Goal: Information Seeking & Learning: Learn about a topic

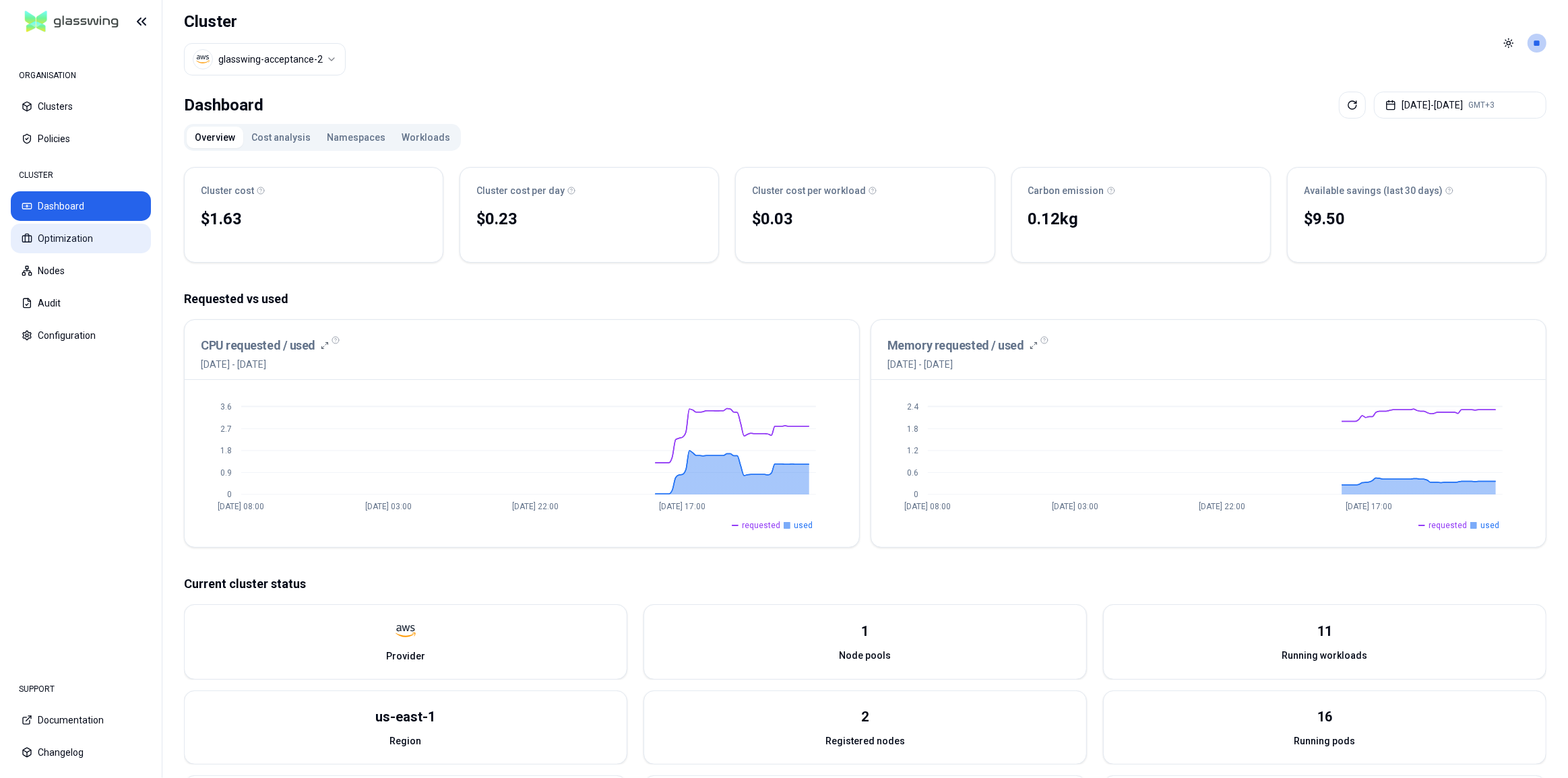
click at [48, 240] on button "Optimization" at bounding box center [81, 238] width 141 height 29
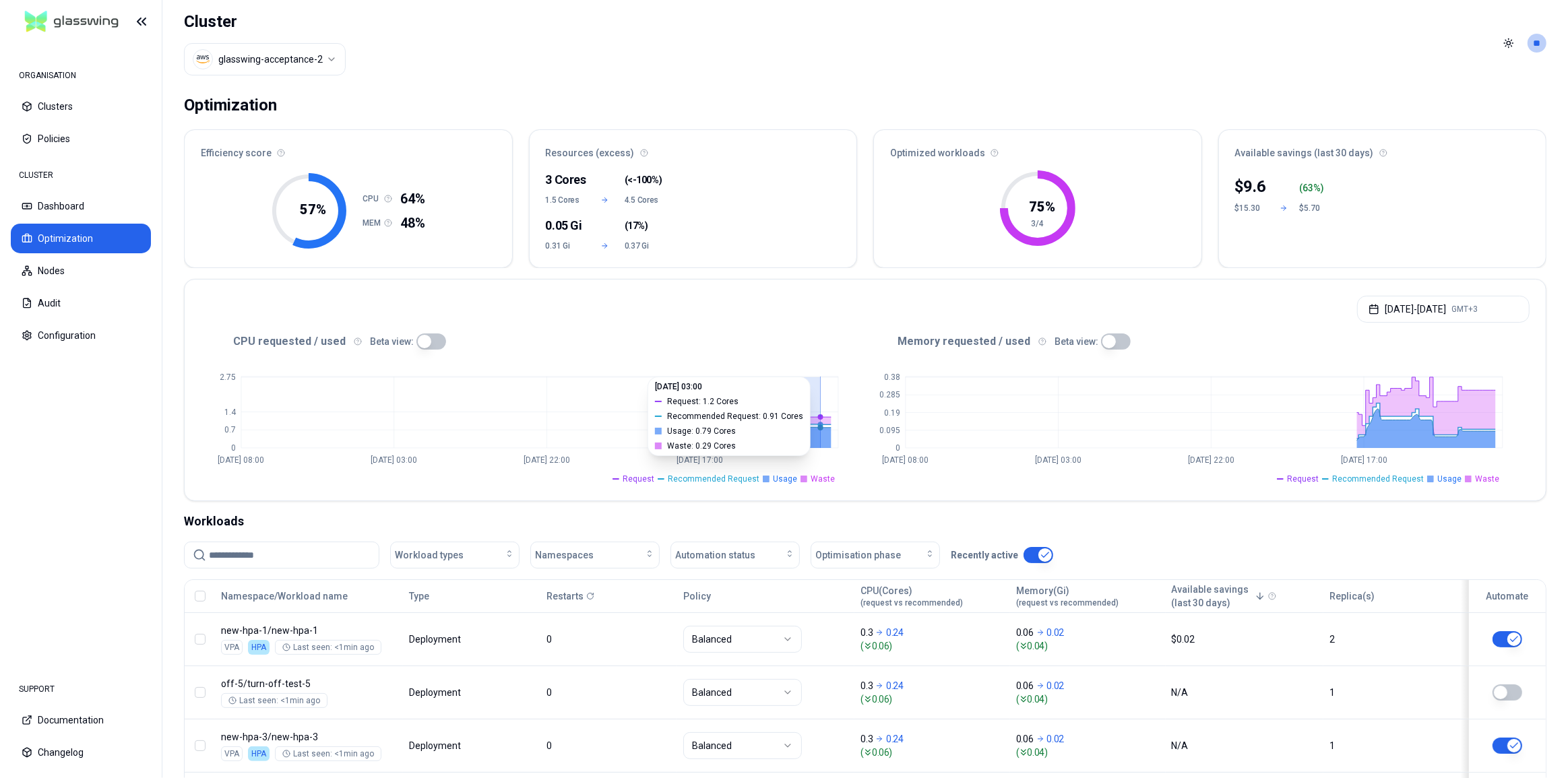
drag, startPoint x: 720, startPoint y: 421, endPoint x: 793, endPoint y: 422, distance: 73.0
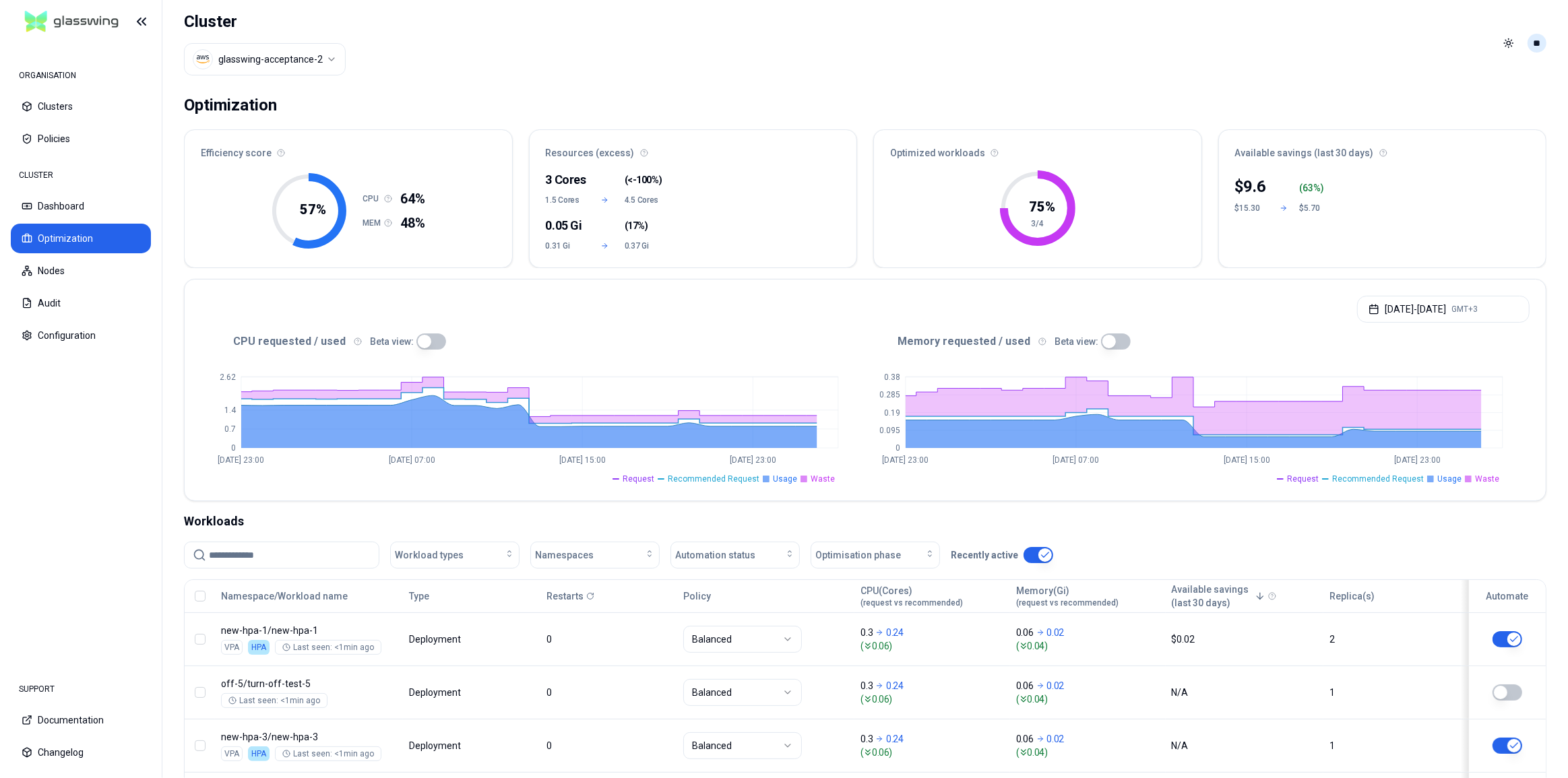
click at [1533, 45] on html "ORGANISATION Clusters Policies CLUSTER Dashboard Optimization Nodes Audit Confi…" at bounding box center [784, 389] width 1568 height 778
click at [1471, 131] on div "Logout" at bounding box center [1471, 140] width 144 height 22
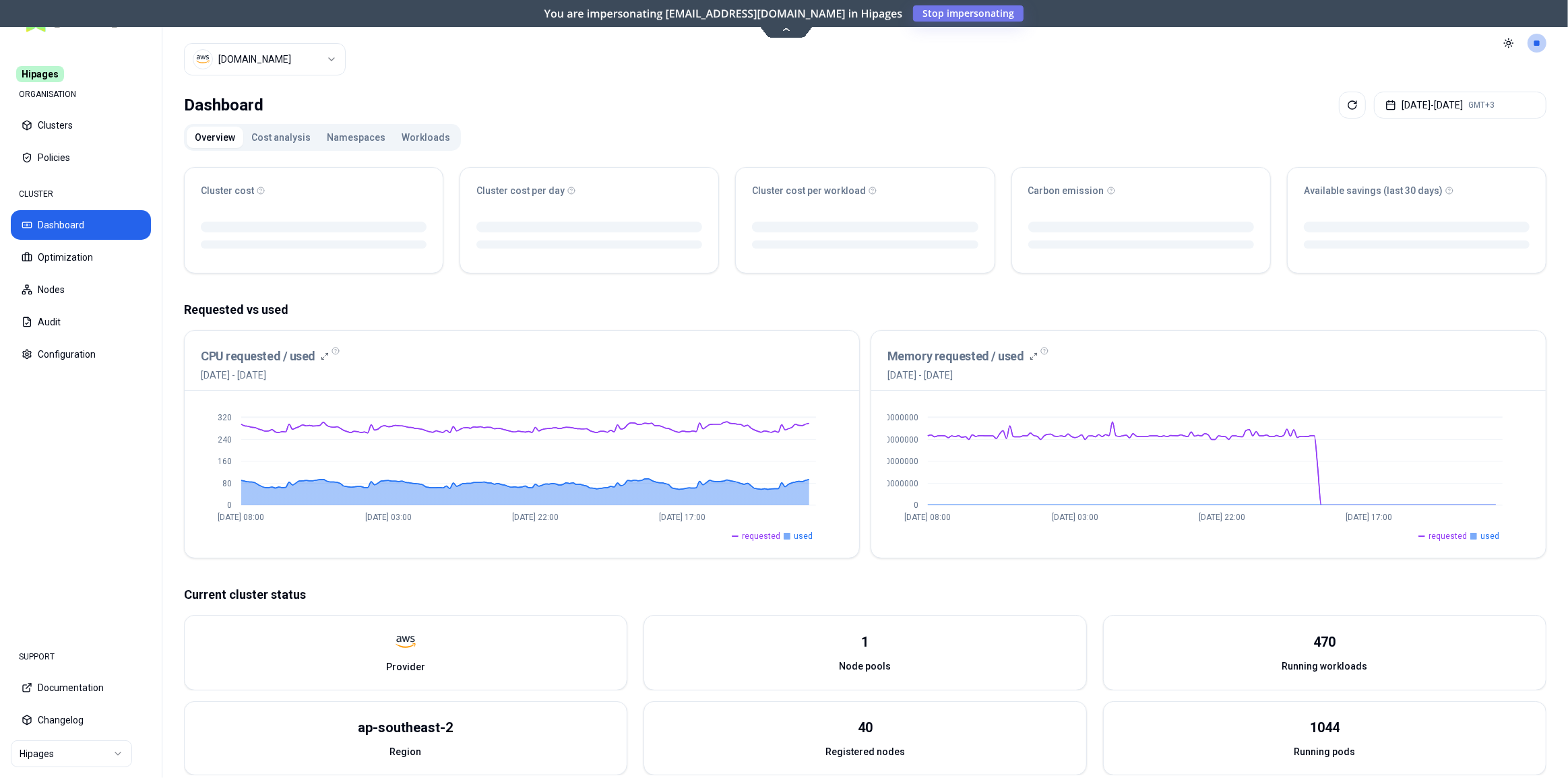
click at [768, 533] on span "requested" at bounding box center [761, 536] width 39 height 11
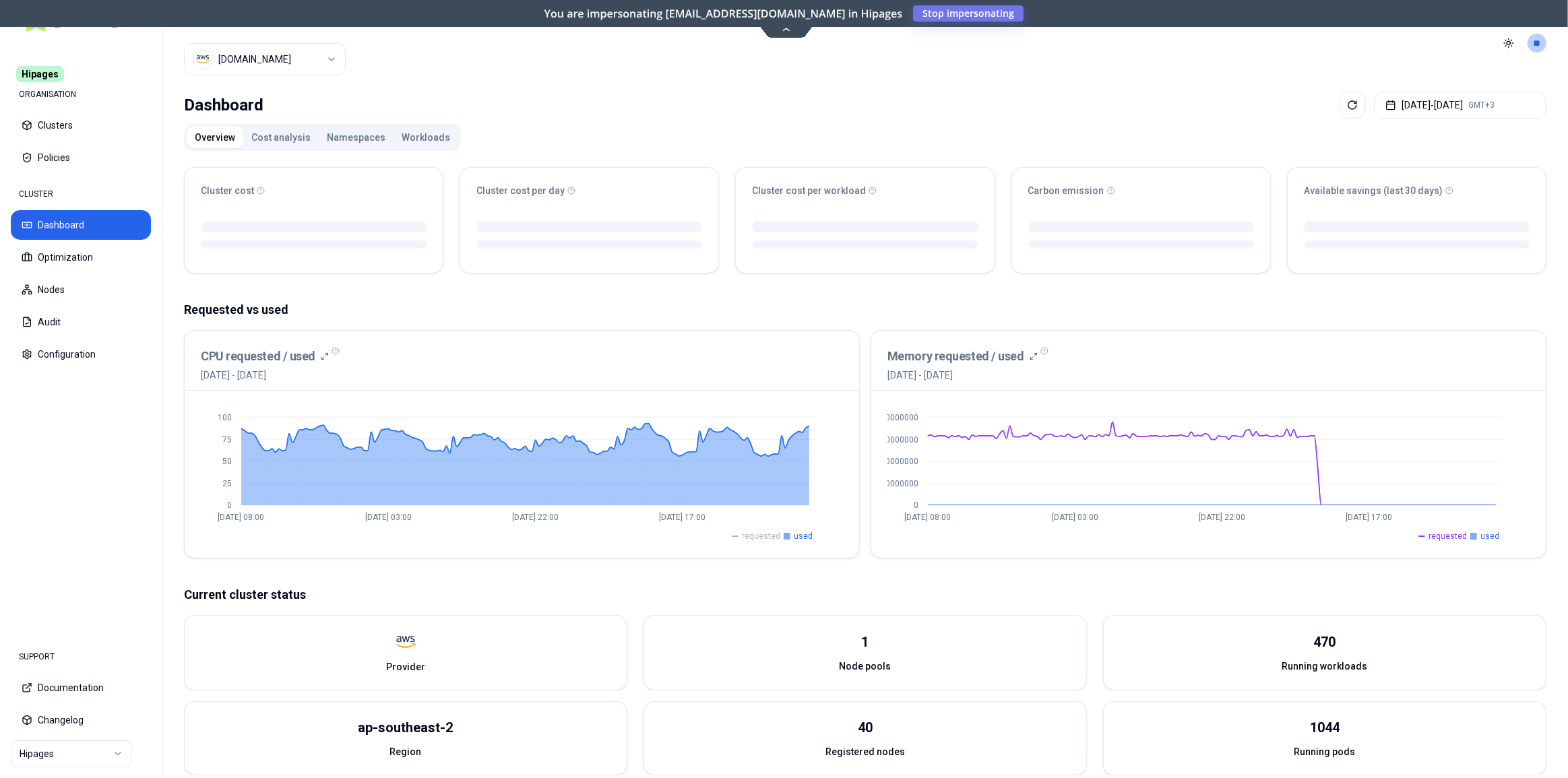
click at [810, 536] on span "used" at bounding box center [803, 536] width 19 height 11
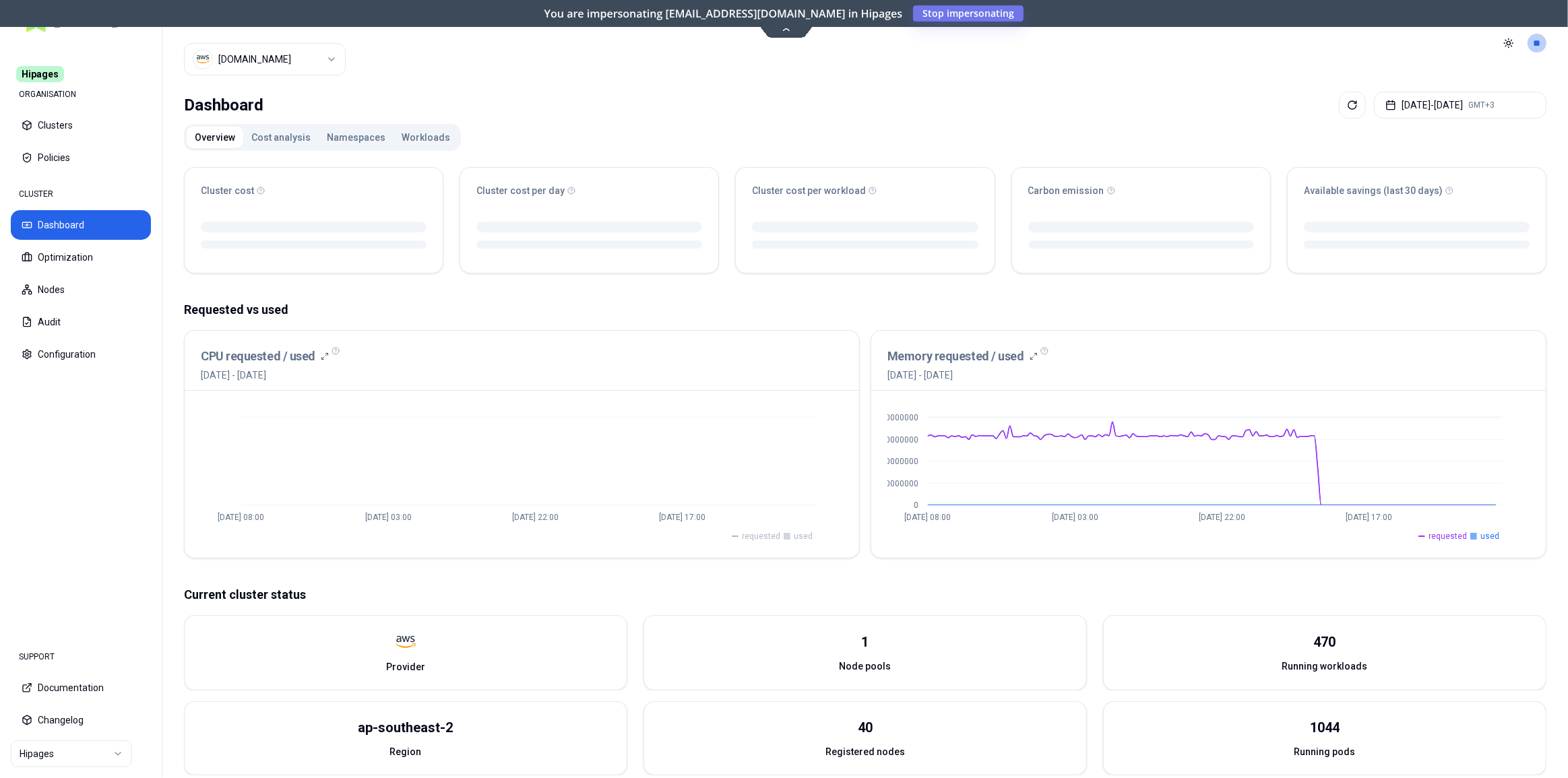
click at [769, 536] on div "Sep 17 08:00 Sep 19 03:00 Sep 20 22:00 Sep 22 17:00 requested used" at bounding box center [521, 474] width 674 height 167
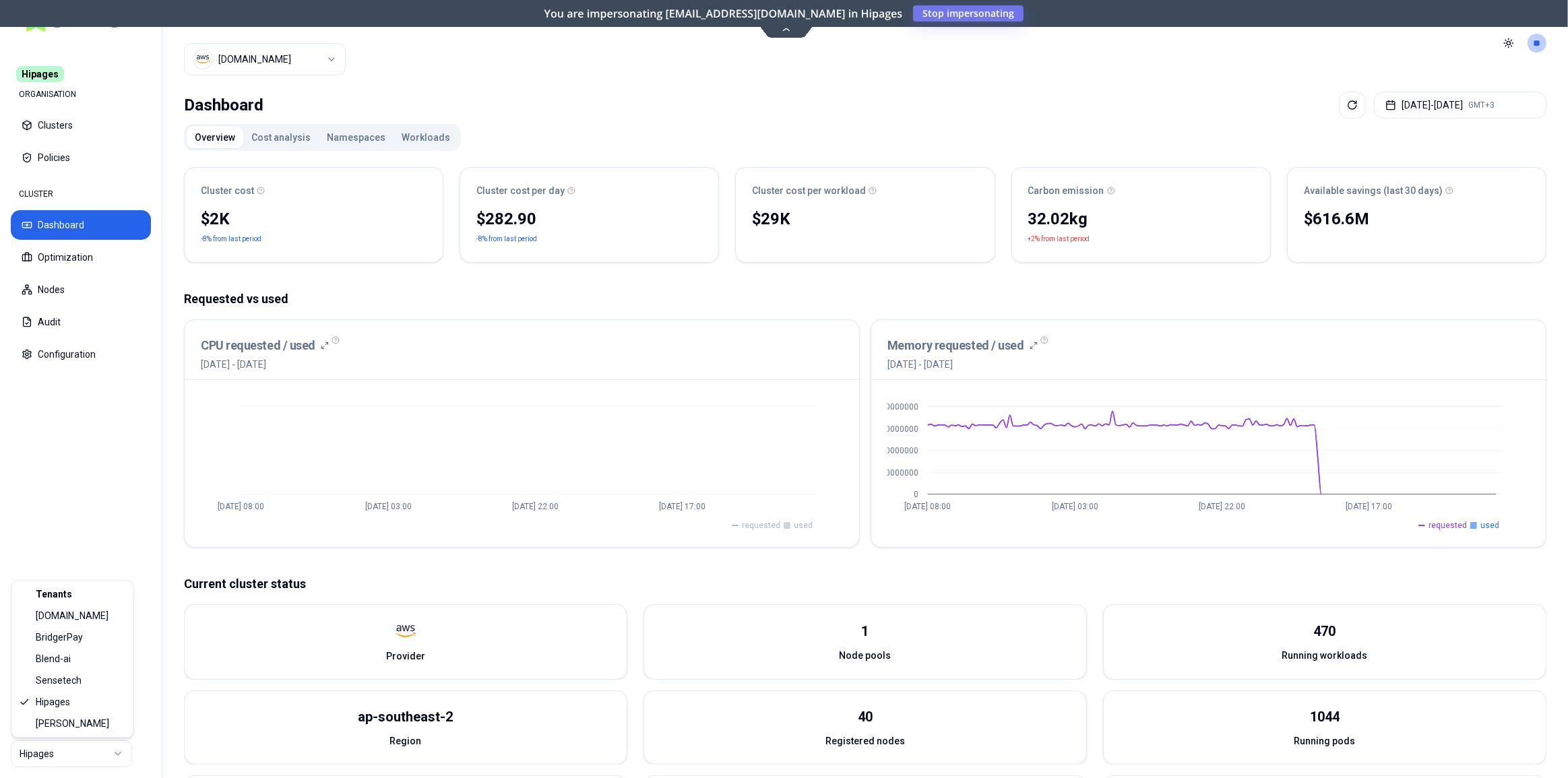
click at [70, 756] on html "Hipages ORGANISATION Clusters Policies CLUSTER Dashboard Optimization Nodes Aud…" at bounding box center [784, 389] width 1568 height 778
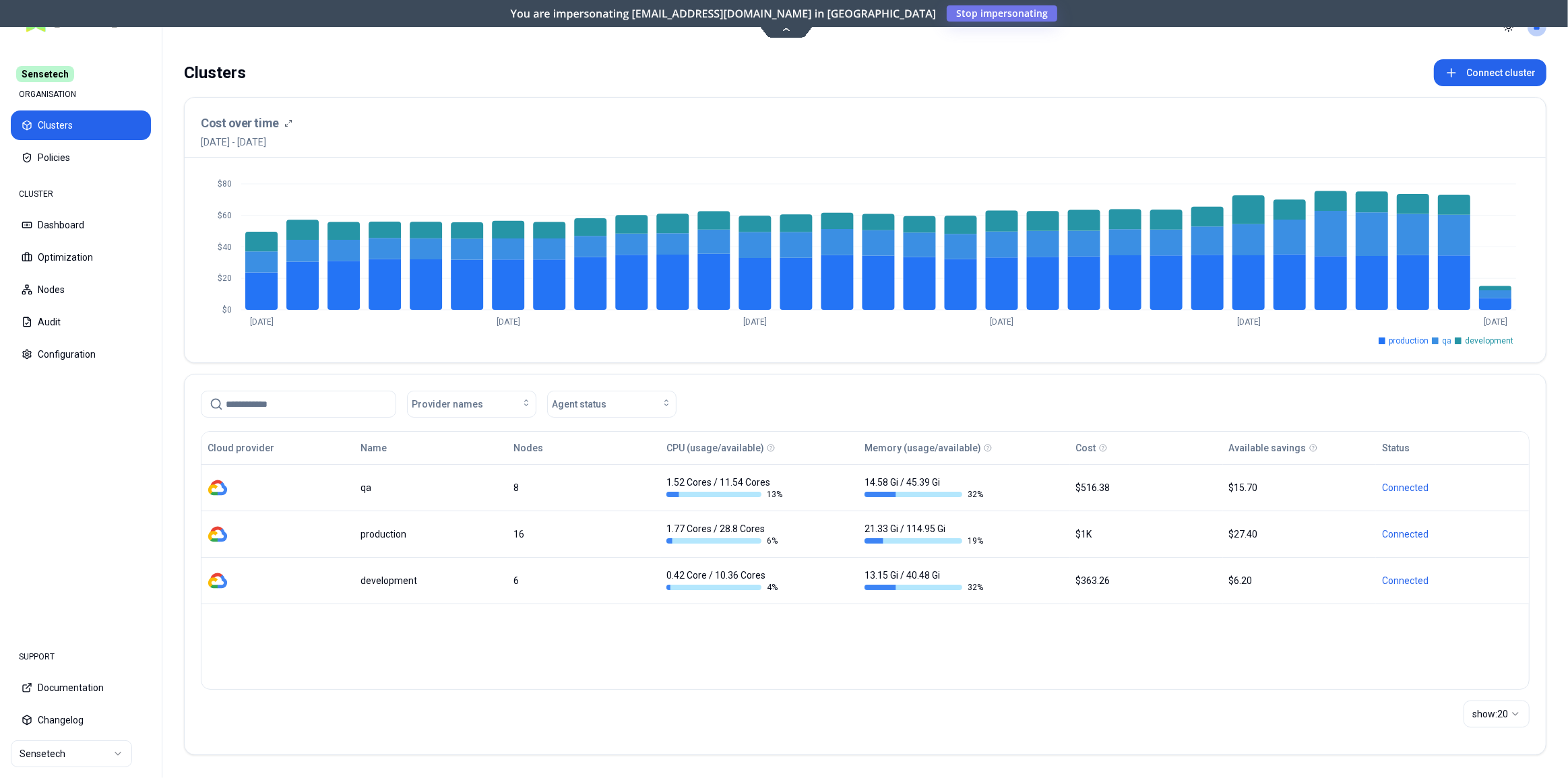
click at [787, 32] on icon at bounding box center [786, 29] width 19 height 10
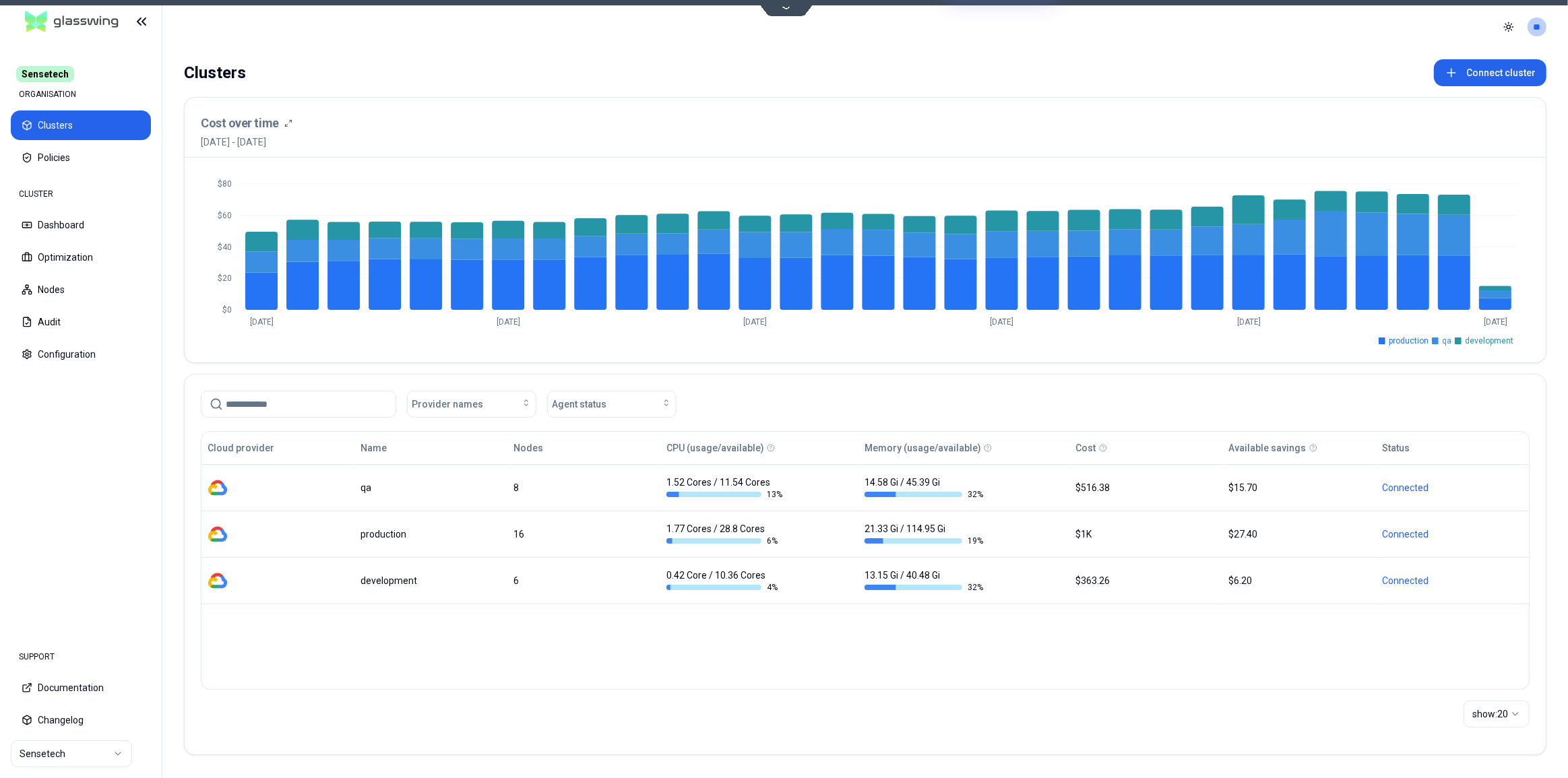
click at [787, 8] on icon at bounding box center [786, 7] width 19 height 10
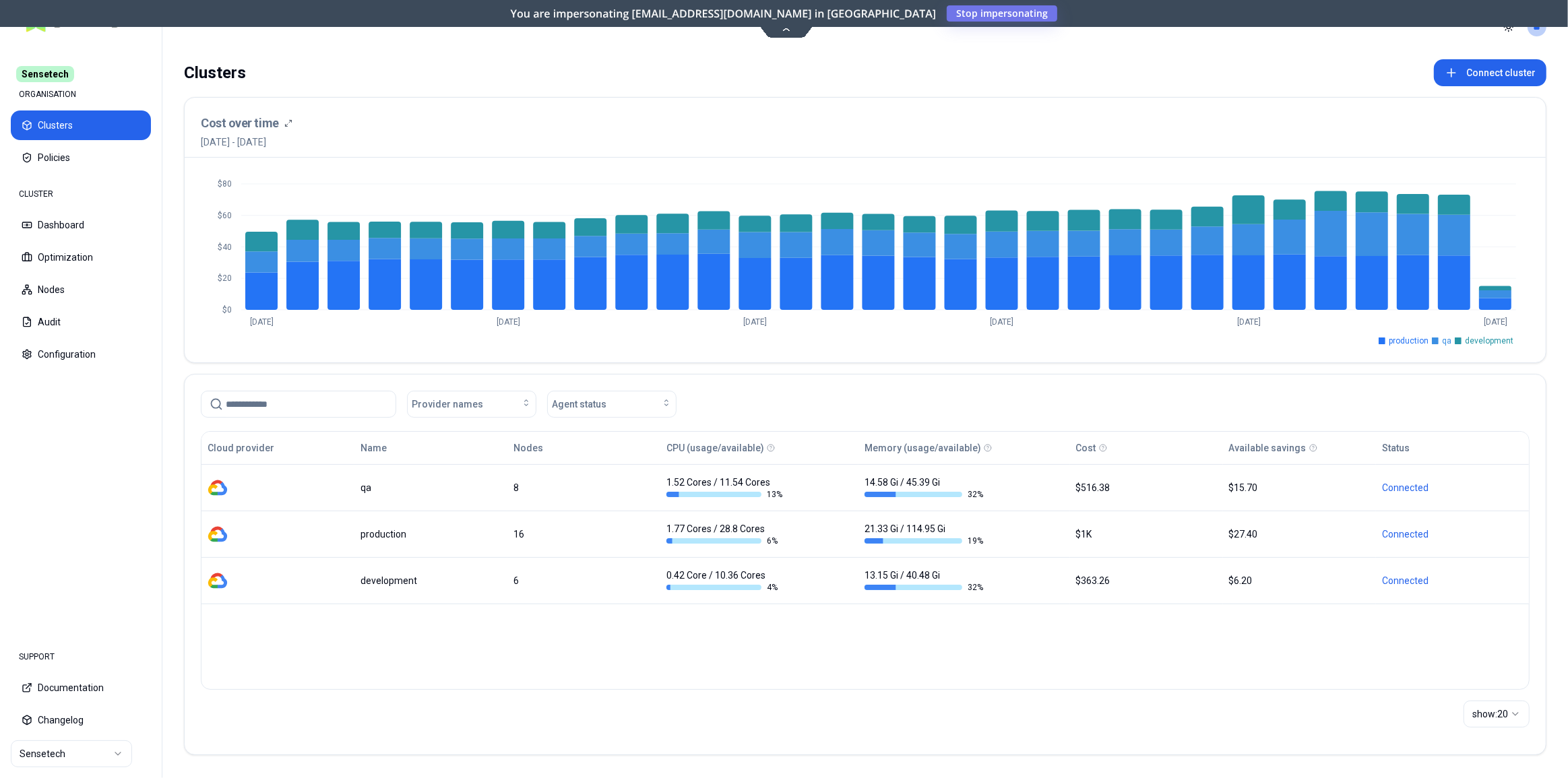
click at [785, 25] on icon at bounding box center [786, 29] width 19 height 10
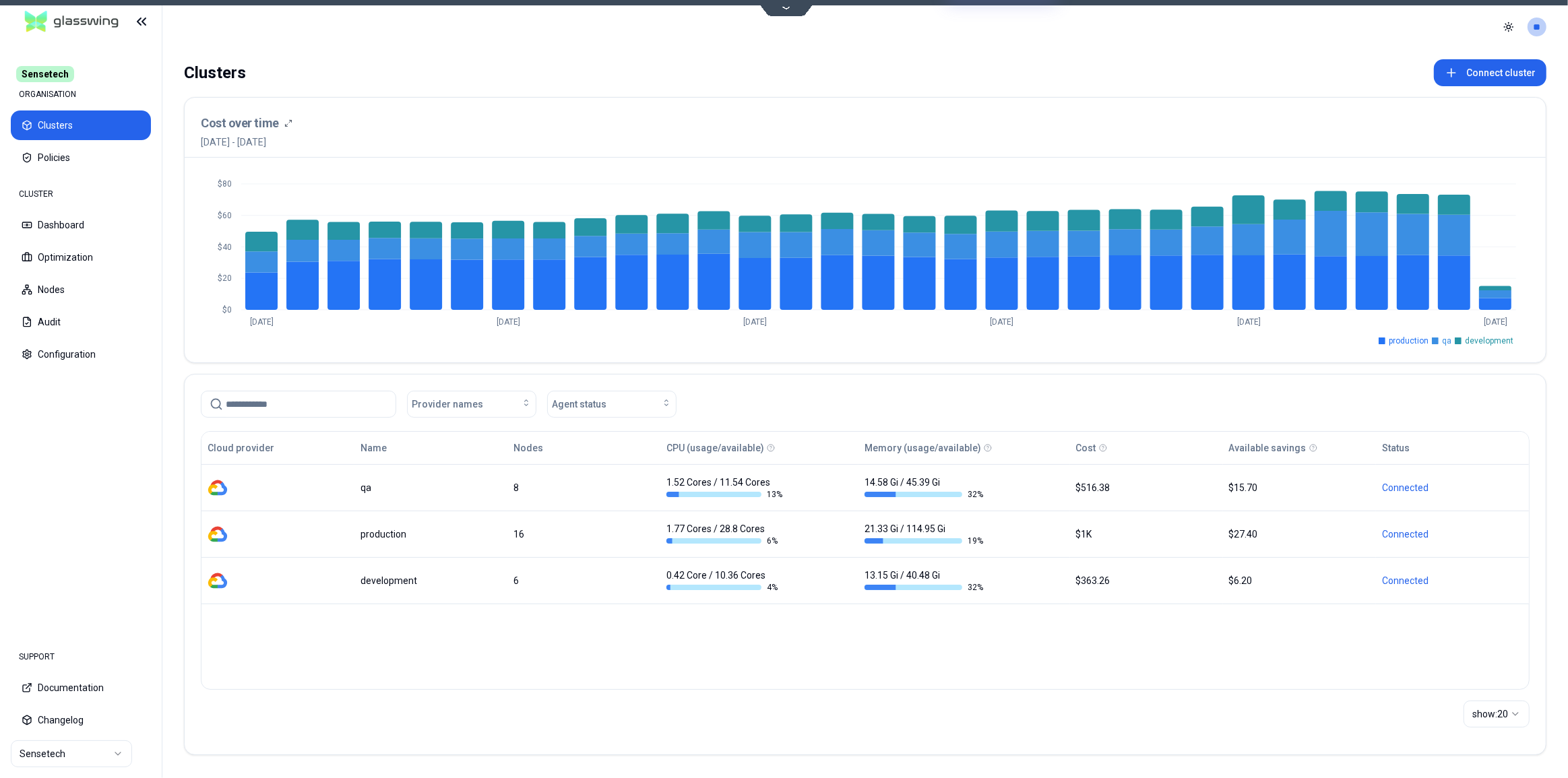
click at [785, 9] on icon at bounding box center [786, 7] width 19 height 10
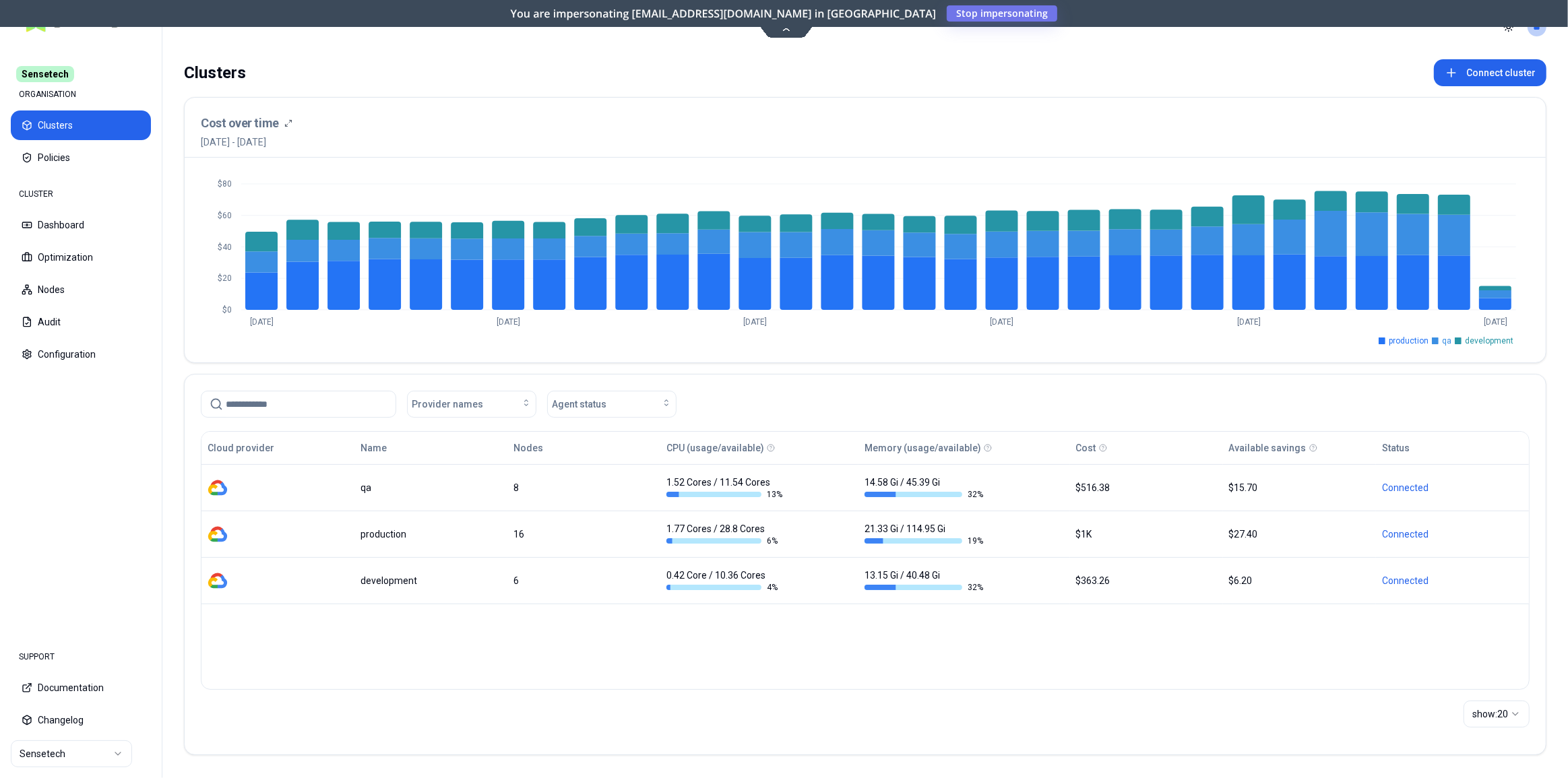
click at [785, 29] on icon at bounding box center [786, 29] width 19 height 10
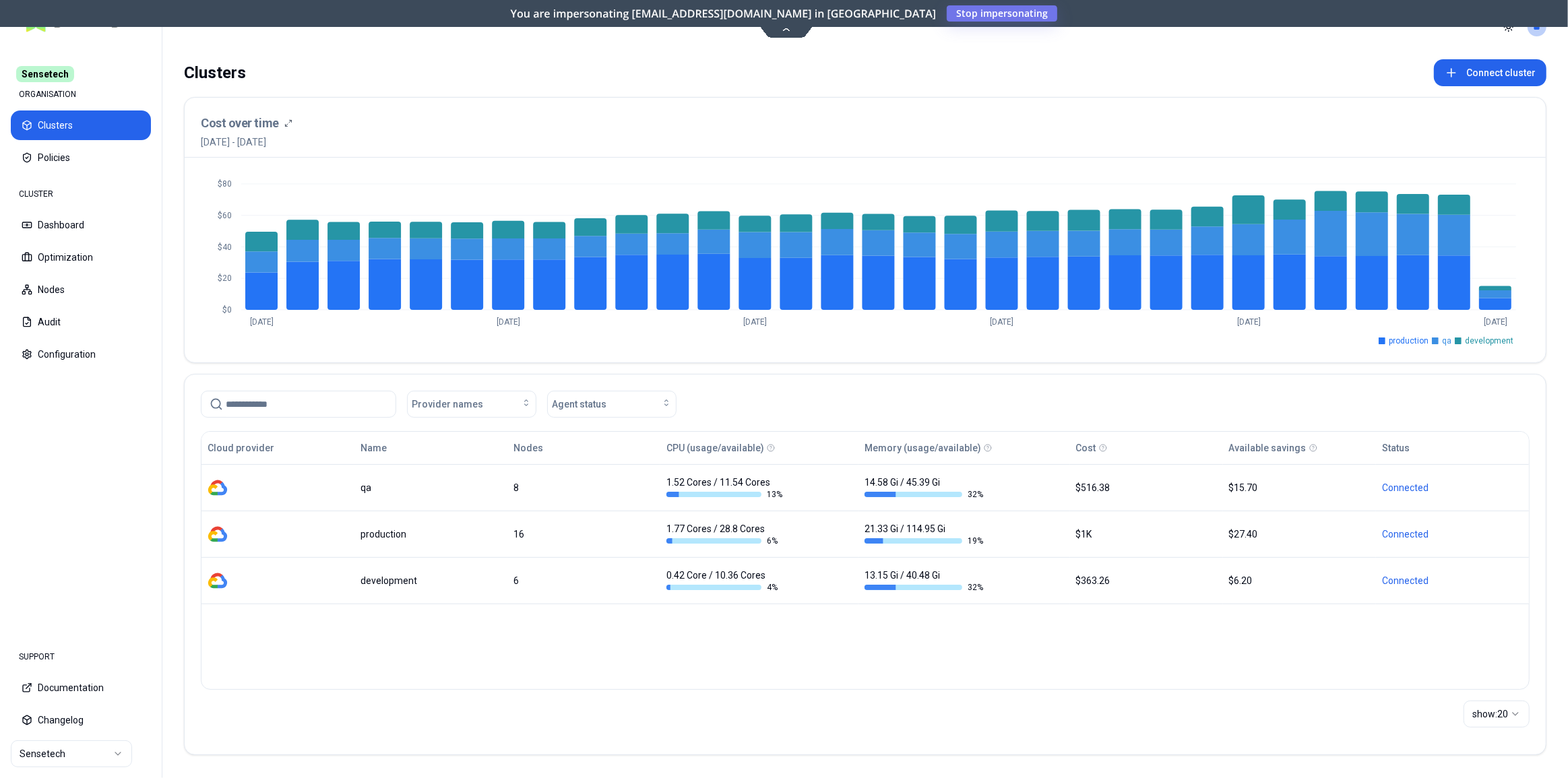
click at [786, 30] on icon at bounding box center [786, 29] width 19 height 10
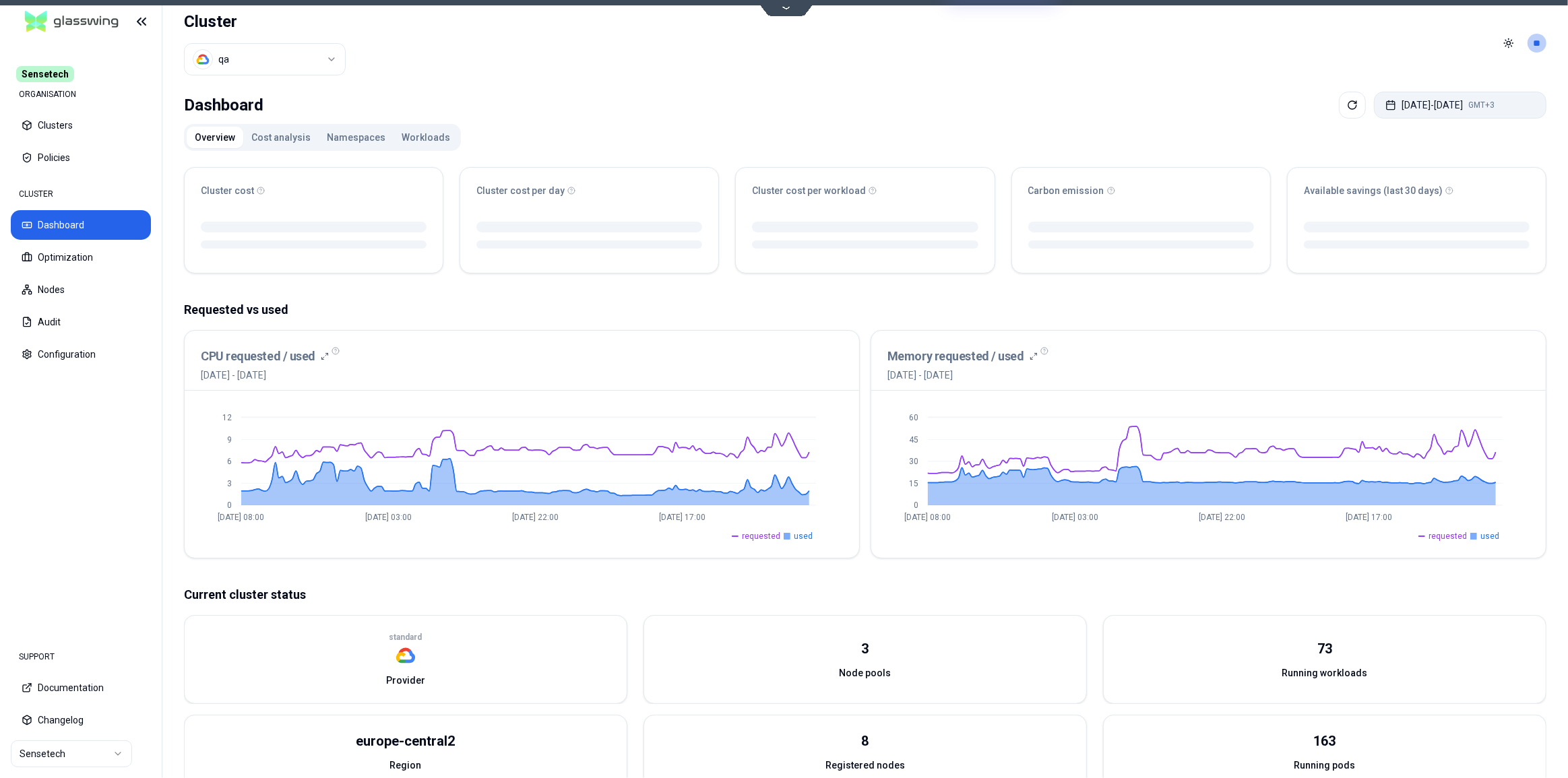
click at [1429, 107] on button "[DATE] - [DATE] GMT+3" at bounding box center [1459, 105] width 172 height 27
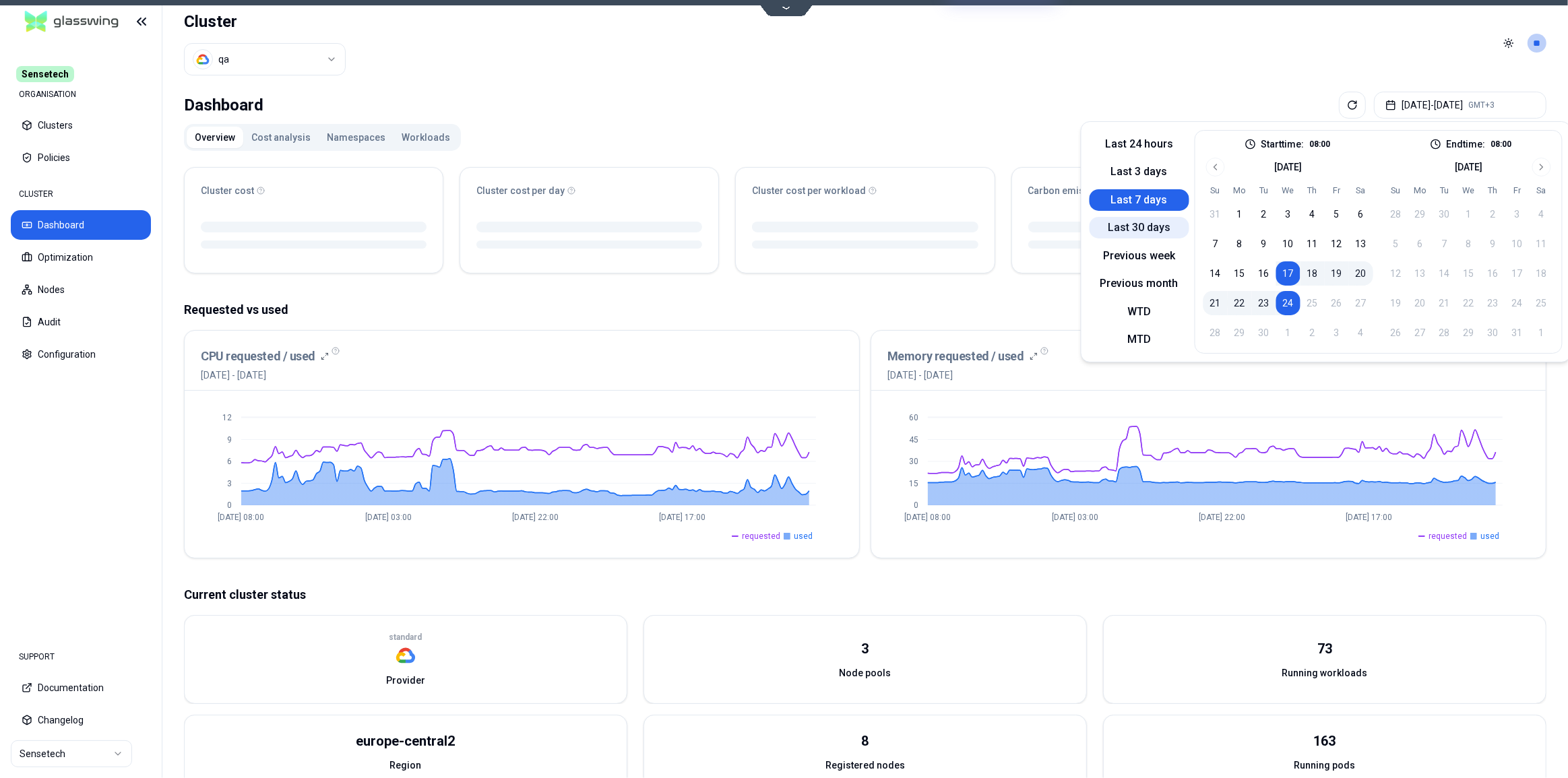
click at [1140, 224] on button "Last 30 days" at bounding box center [1139, 228] width 100 height 22
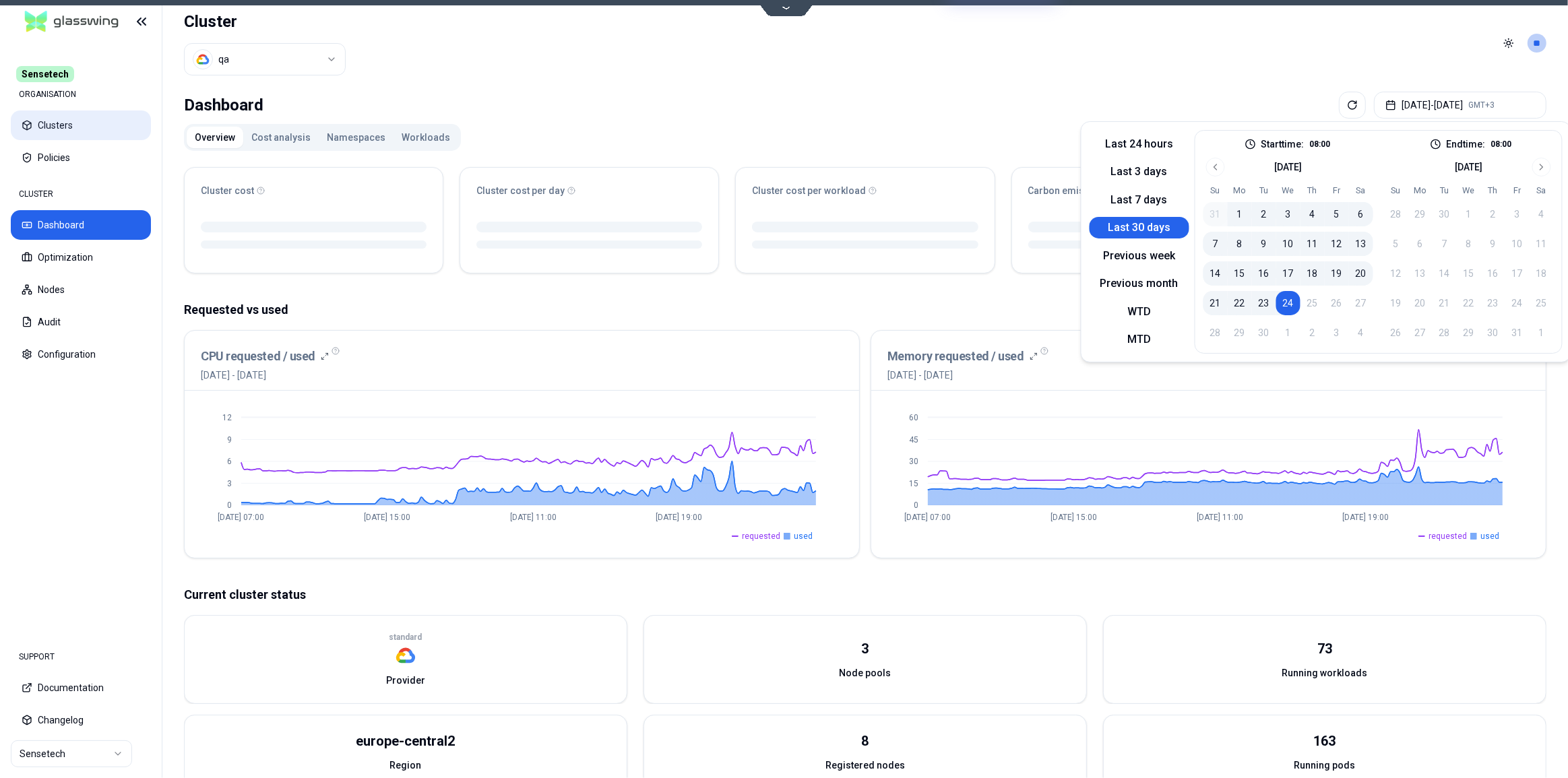
click at [51, 134] on button "Clusters" at bounding box center [81, 125] width 141 height 29
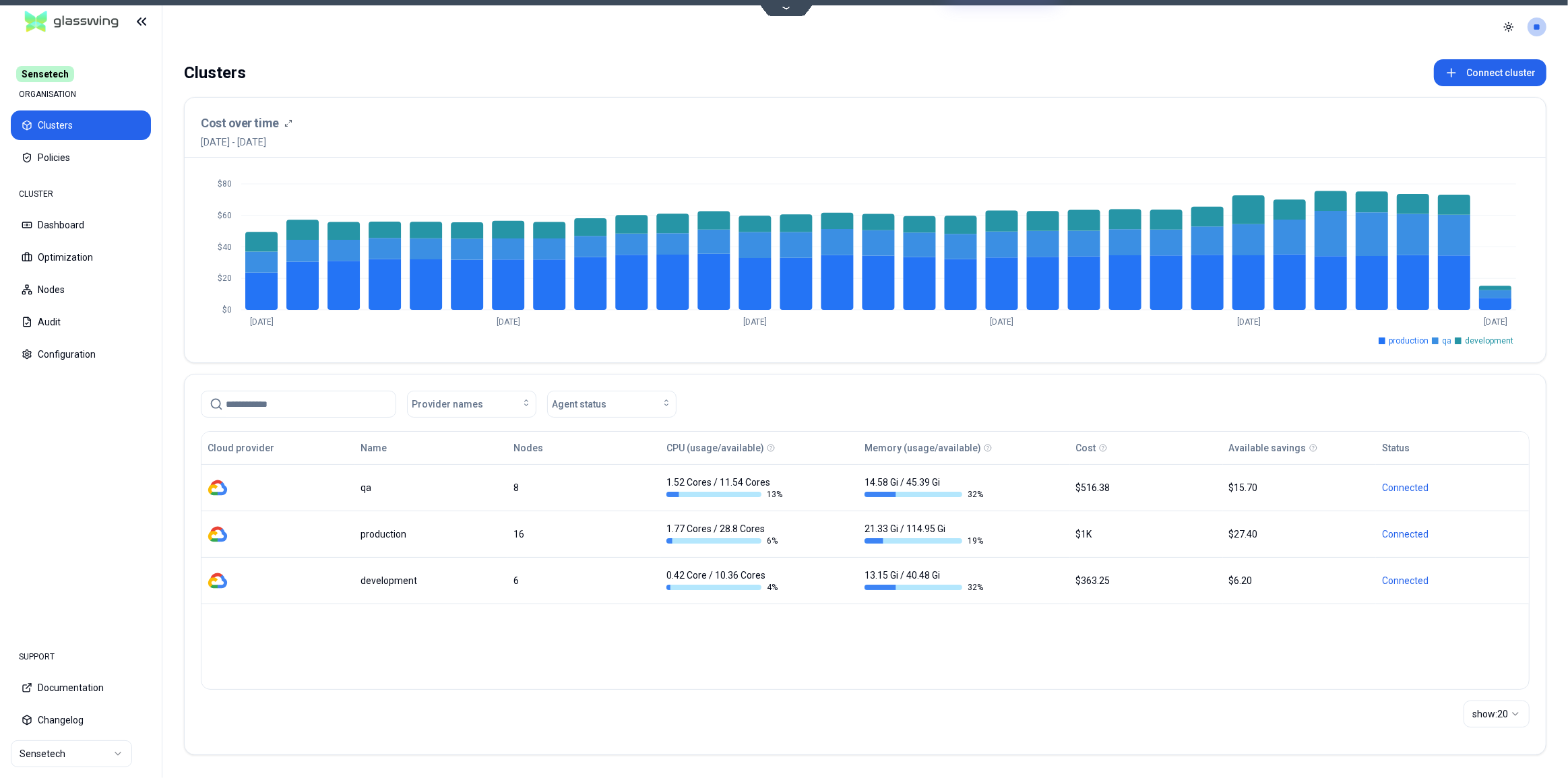
drag, startPoint x: 1280, startPoint y: 33, endPoint x: 1263, endPoint y: 45, distance: 20.8
click at [1280, 33] on header "Toggle theme **" at bounding box center [865, 27] width 1405 height 54
click at [1330, 23] on header "Toggle theme **" at bounding box center [865, 27] width 1405 height 54
click at [73, 752] on html "Sensetech ORGANISATION Clusters Policies CLUSTER Dashboard Optimization Nodes A…" at bounding box center [784, 389] width 1568 height 778
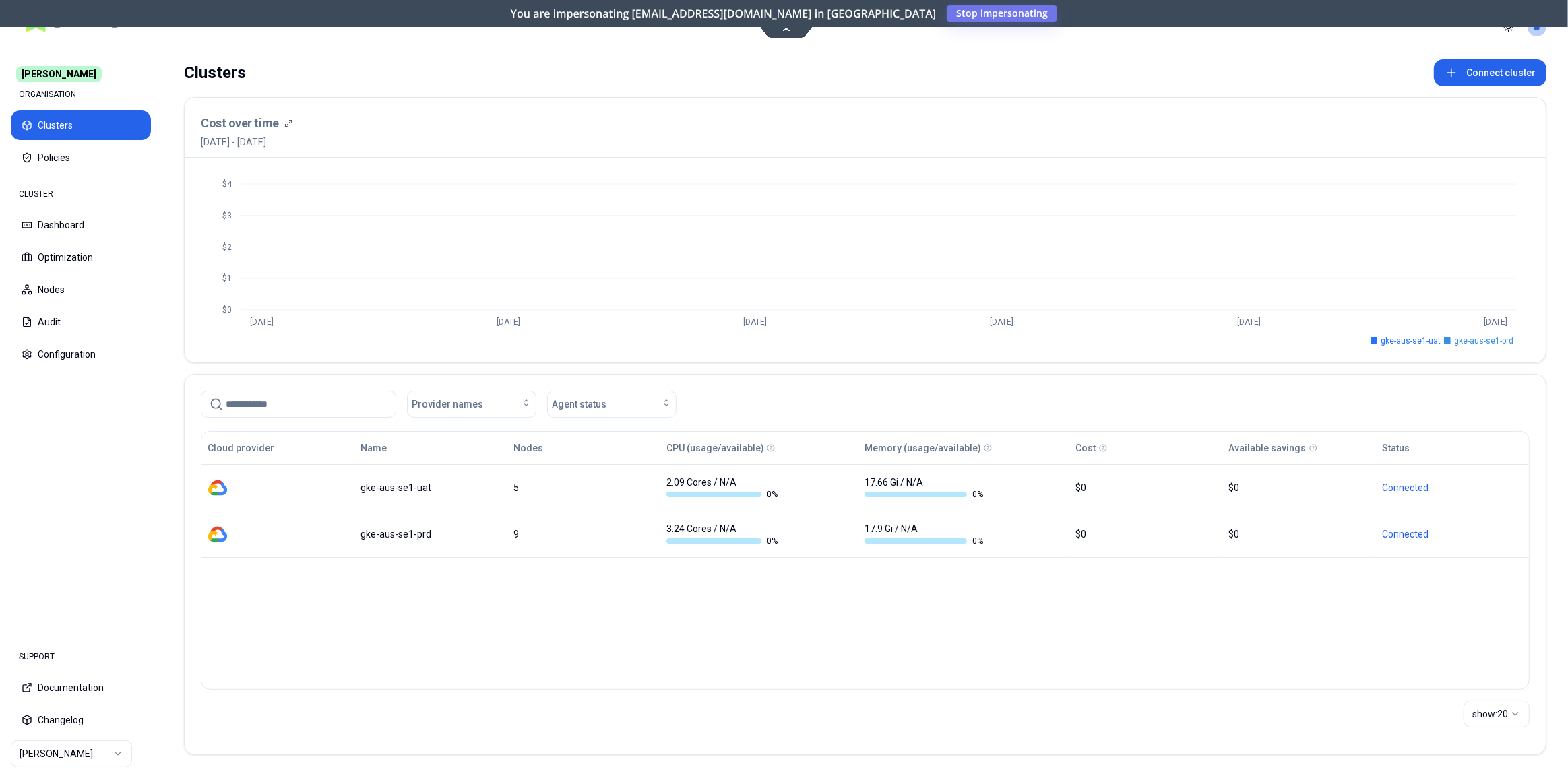
click at [83, 751] on html "Carma ORGANISATION Clusters Policies CLUSTER Dashboard Optimization Nodes Audit…" at bounding box center [784, 389] width 1568 height 778
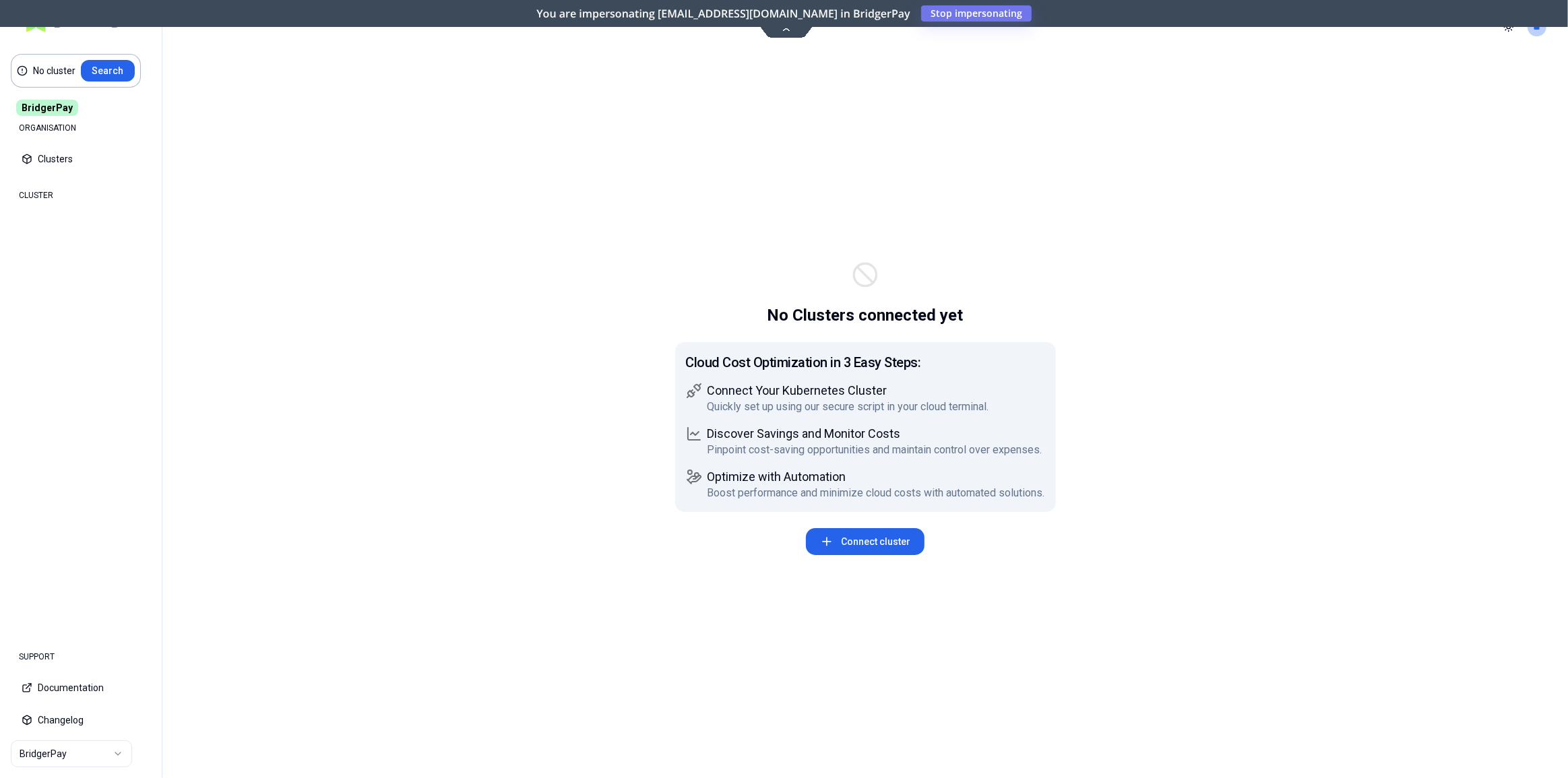
click at [1341, 481] on div "No Clusters connected yet Cloud Cost Optimization in 3 Easy Steps: Connect Your…" at bounding box center [865, 416] width 1405 height 724
click at [63, 757] on html "No cluster Search BridgerPay ORGANISATION Clusters Policies CLUSTER Dashboard O…" at bounding box center [784, 389] width 1568 height 778
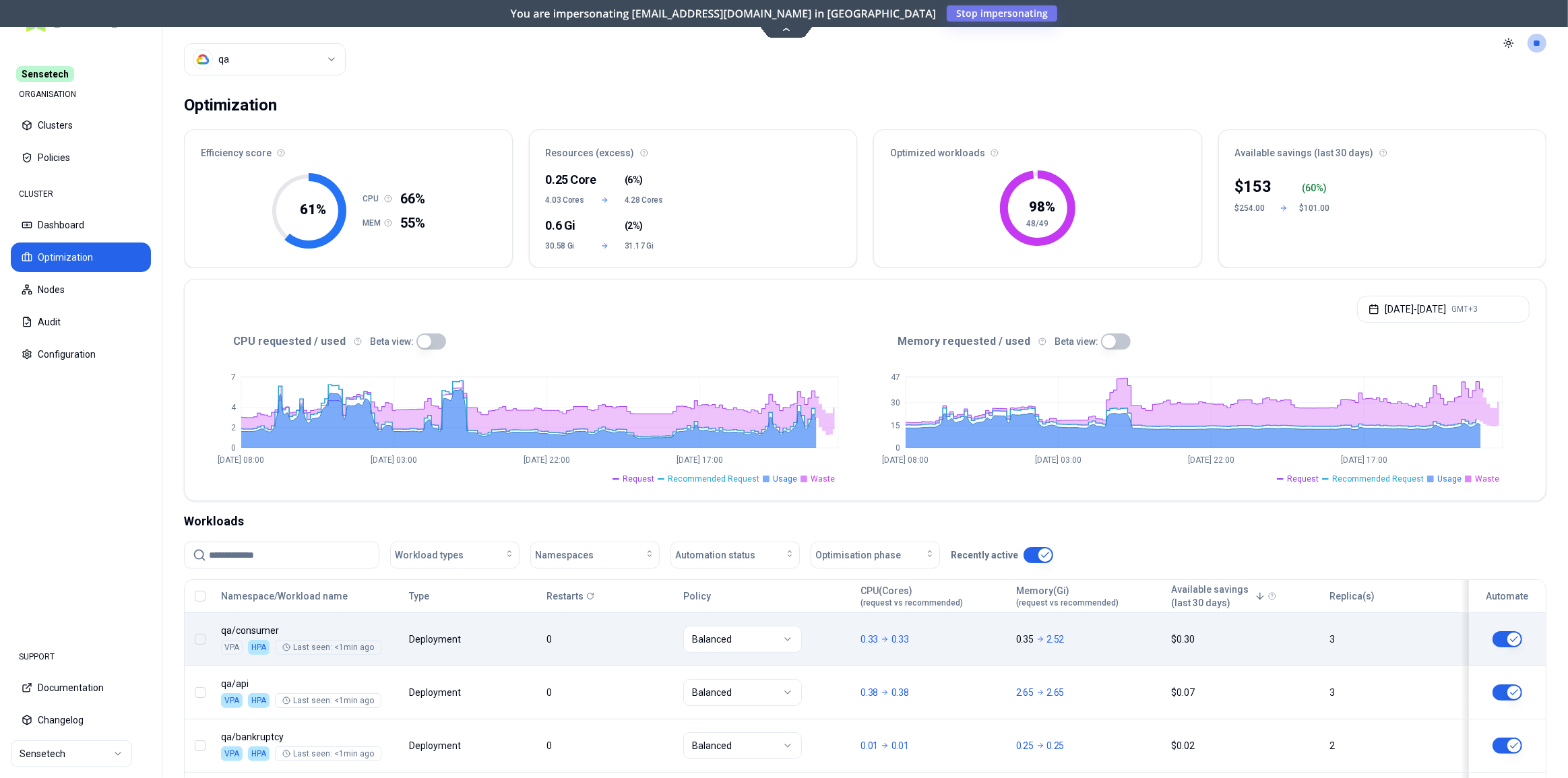
click at [616, 630] on body "Sensetech ORGANISATION Clusters Policies CLUSTER Dashboard Optimization Nodes A…" at bounding box center [784, 389] width 1568 height 778
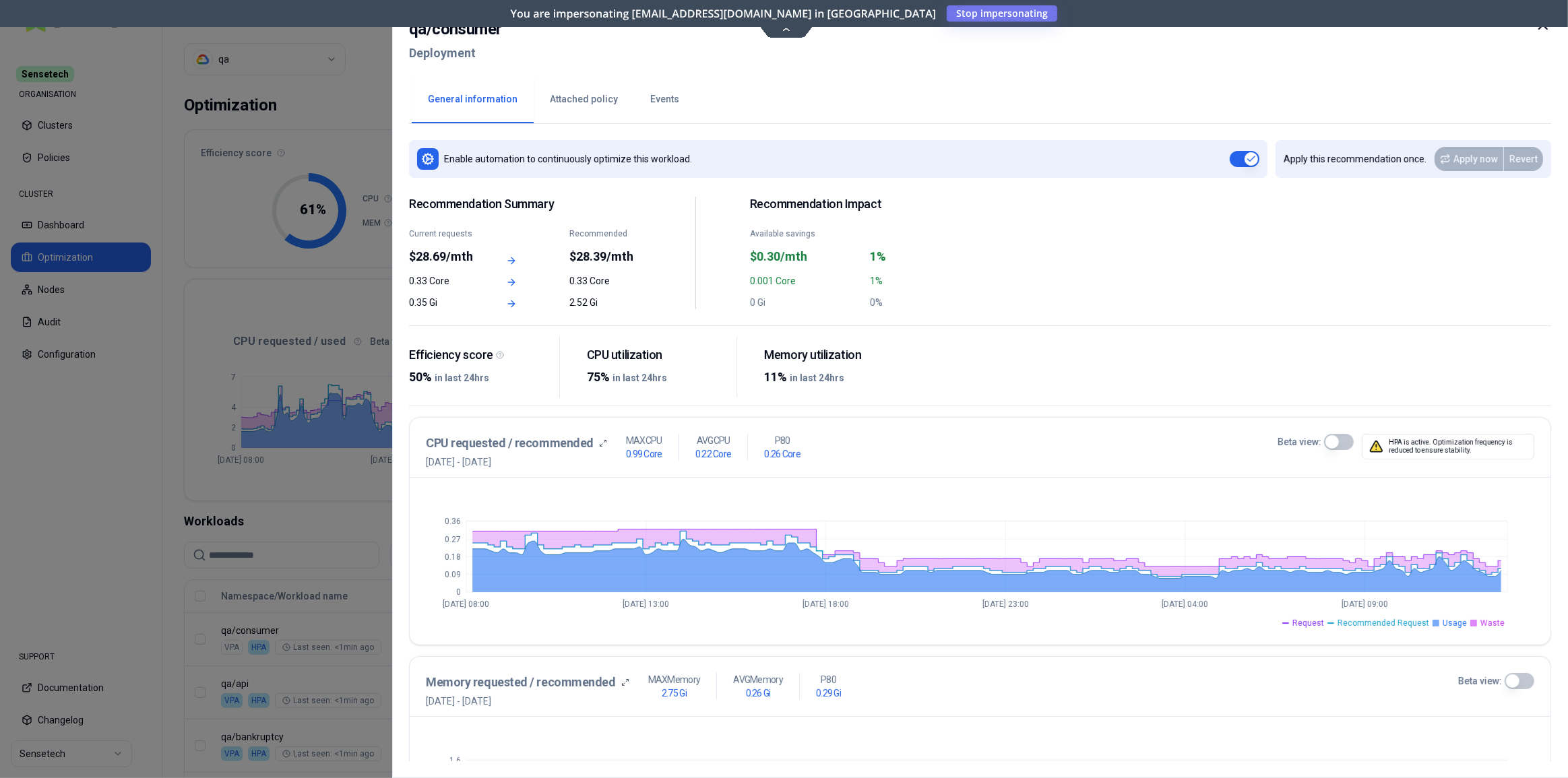
click at [356, 584] on div at bounding box center [784, 389] width 1568 height 778
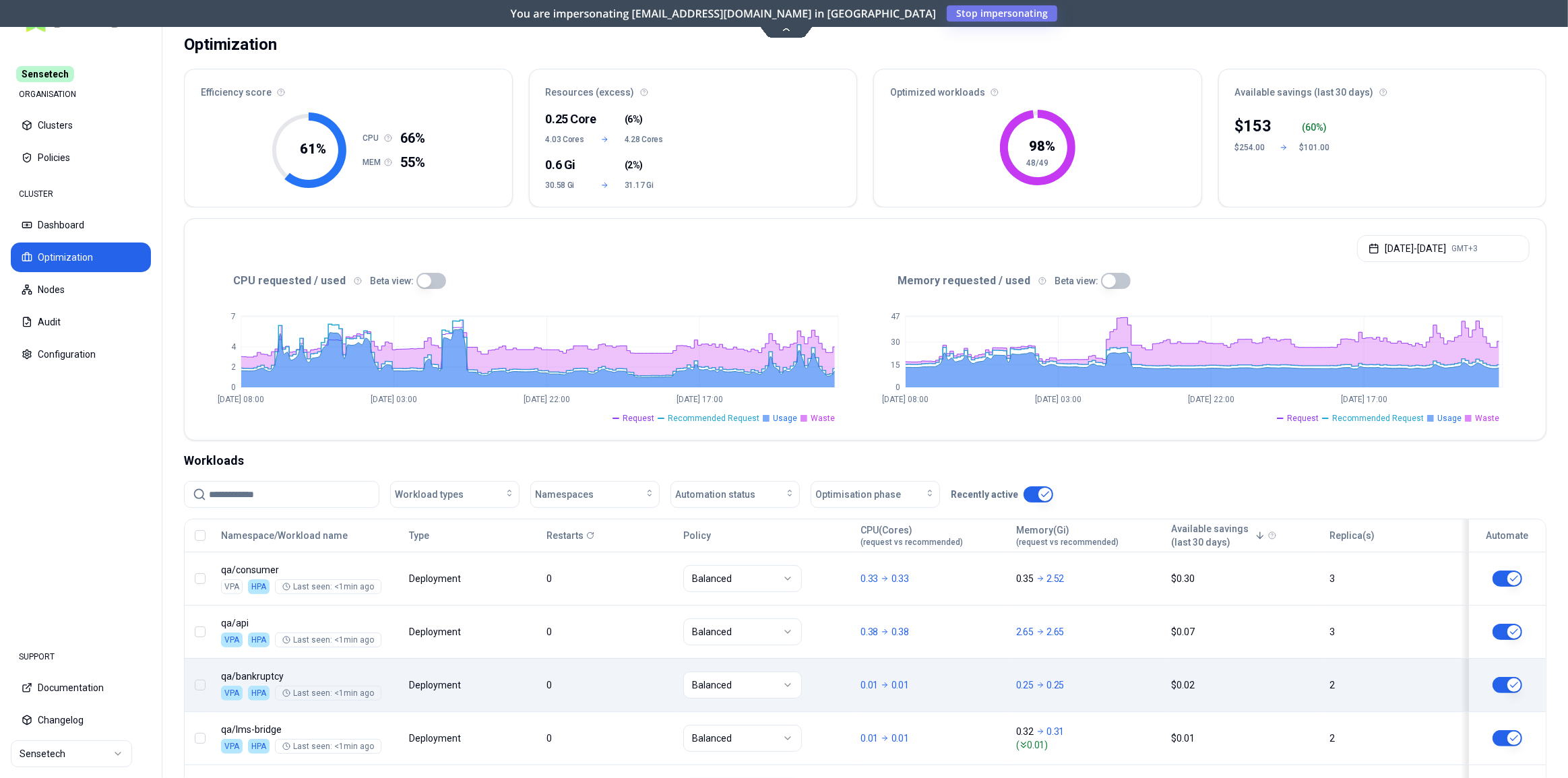
scroll to position [122, 0]
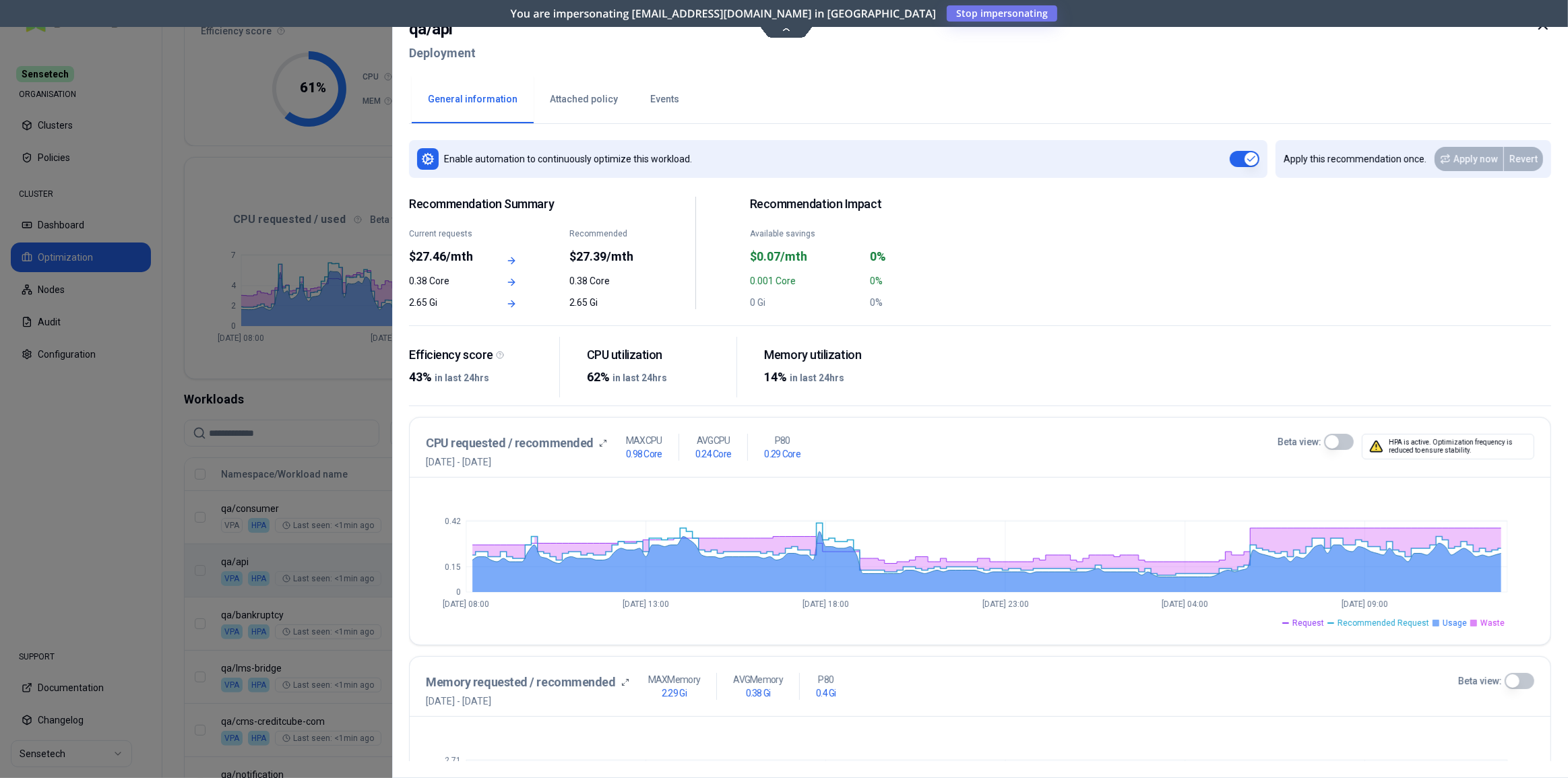
click at [340, 352] on div at bounding box center [784, 389] width 1568 height 778
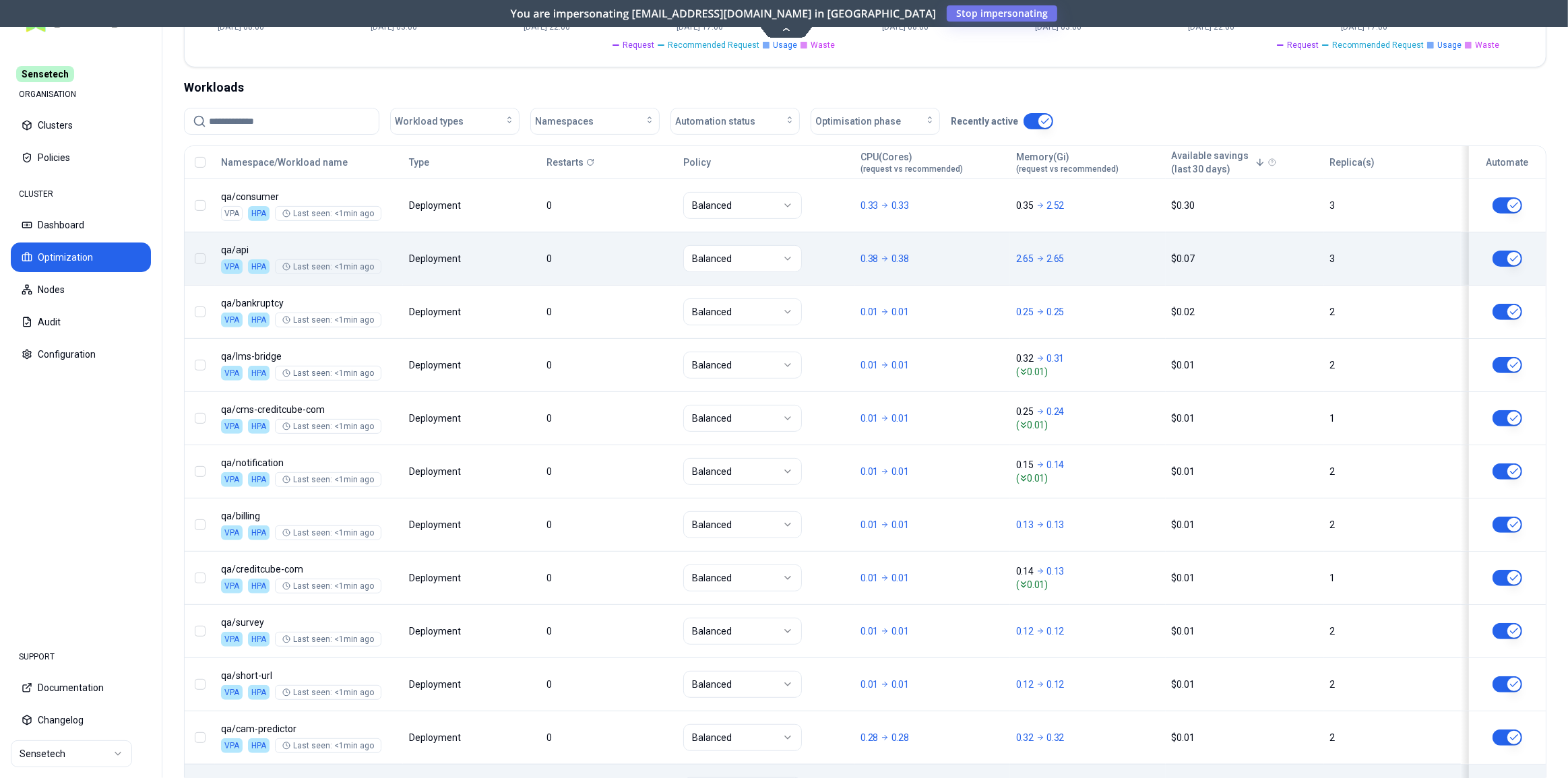
scroll to position [208, 0]
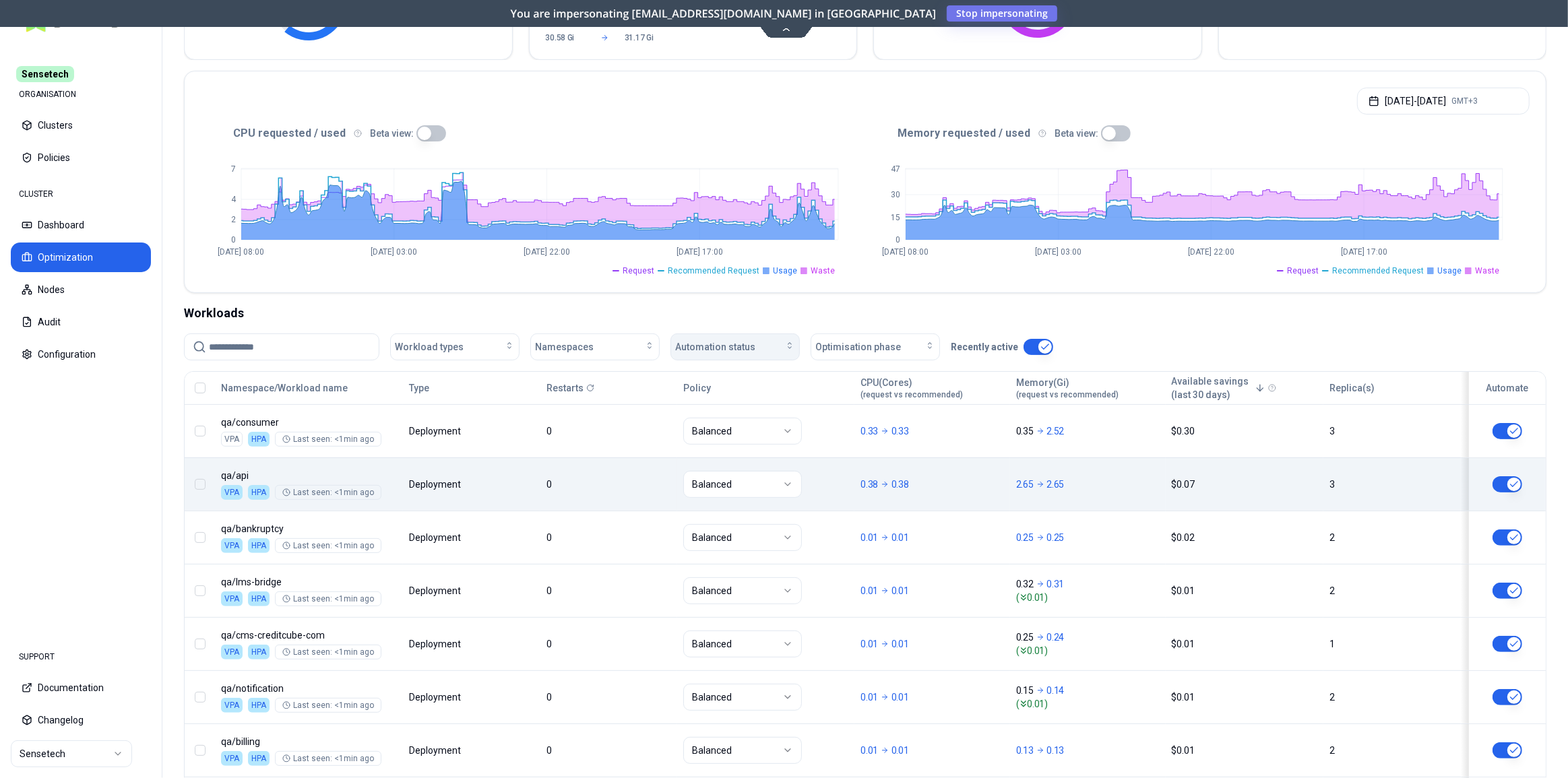
click at [750, 347] on span "Automation status" at bounding box center [715, 347] width 80 height 13
click at [709, 394] on div "off" at bounding box center [738, 398] width 128 height 22
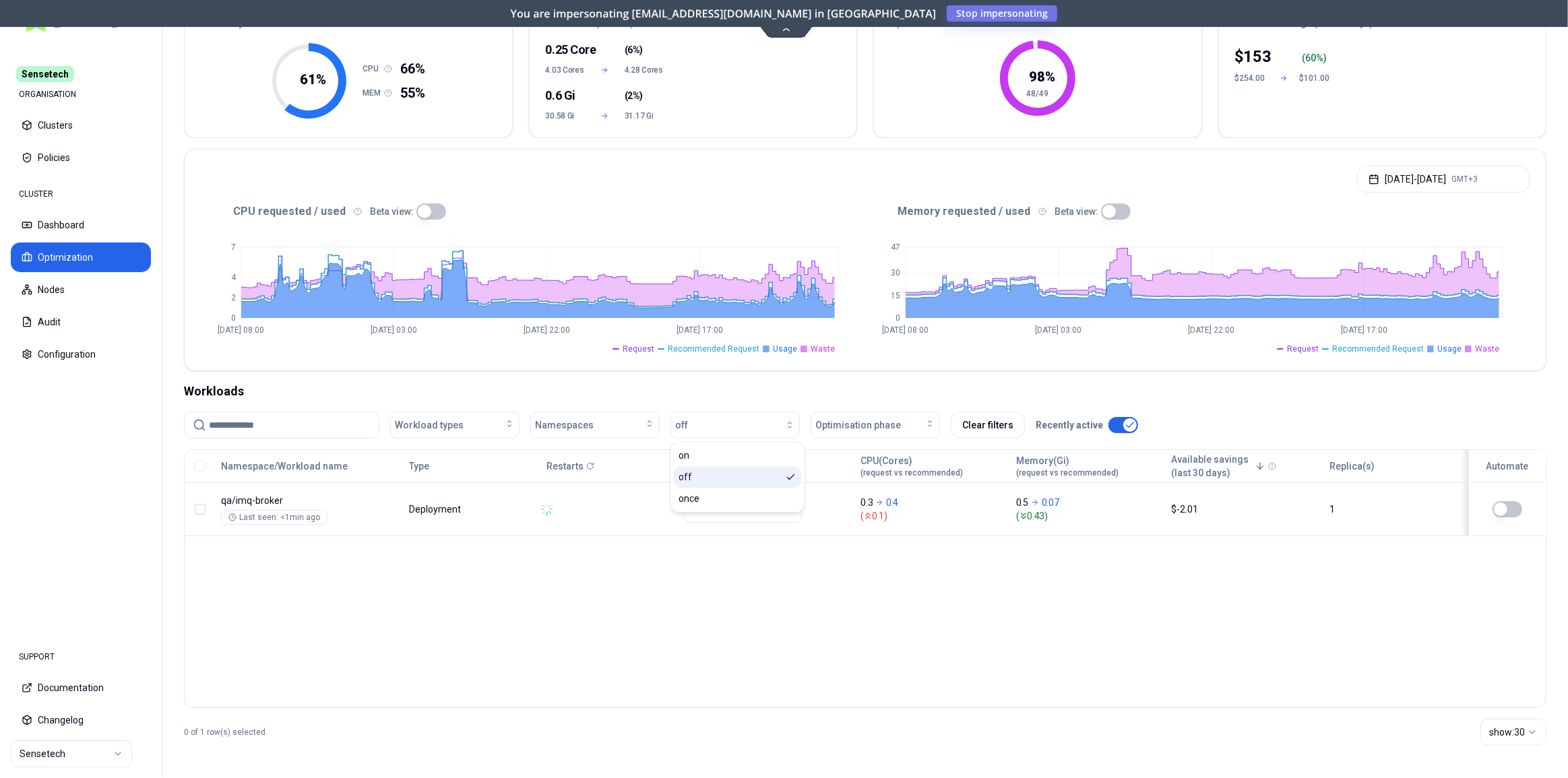
scroll to position [129, 0]
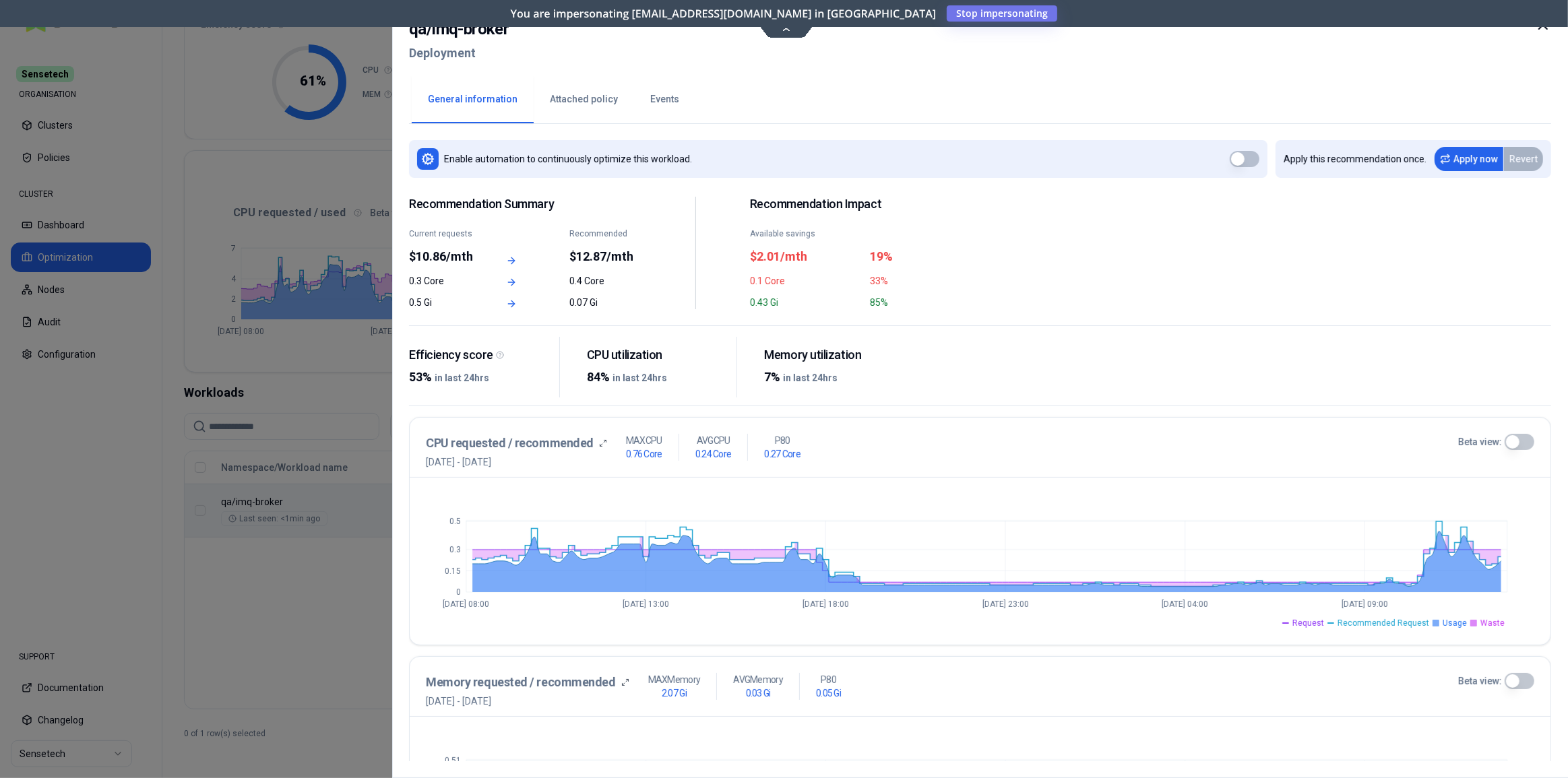
click at [236, 472] on div at bounding box center [784, 389] width 1568 height 778
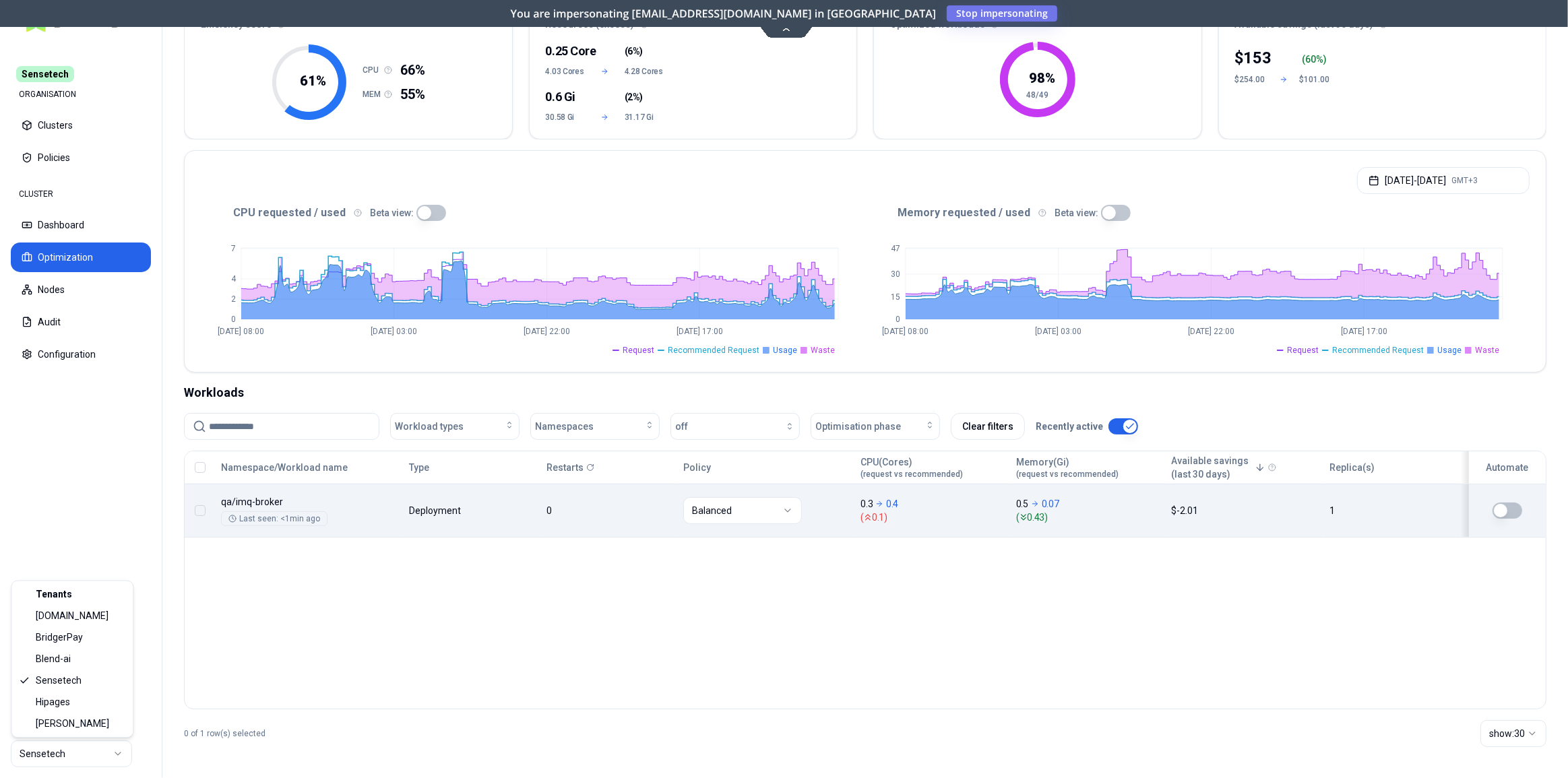
click at [68, 754] on html "Sensetech ORGANISATION Clusters Policies CLUSTER Dashboard Optimization Nodes A…" at bounding box center [784, 389] width 1568 height 778
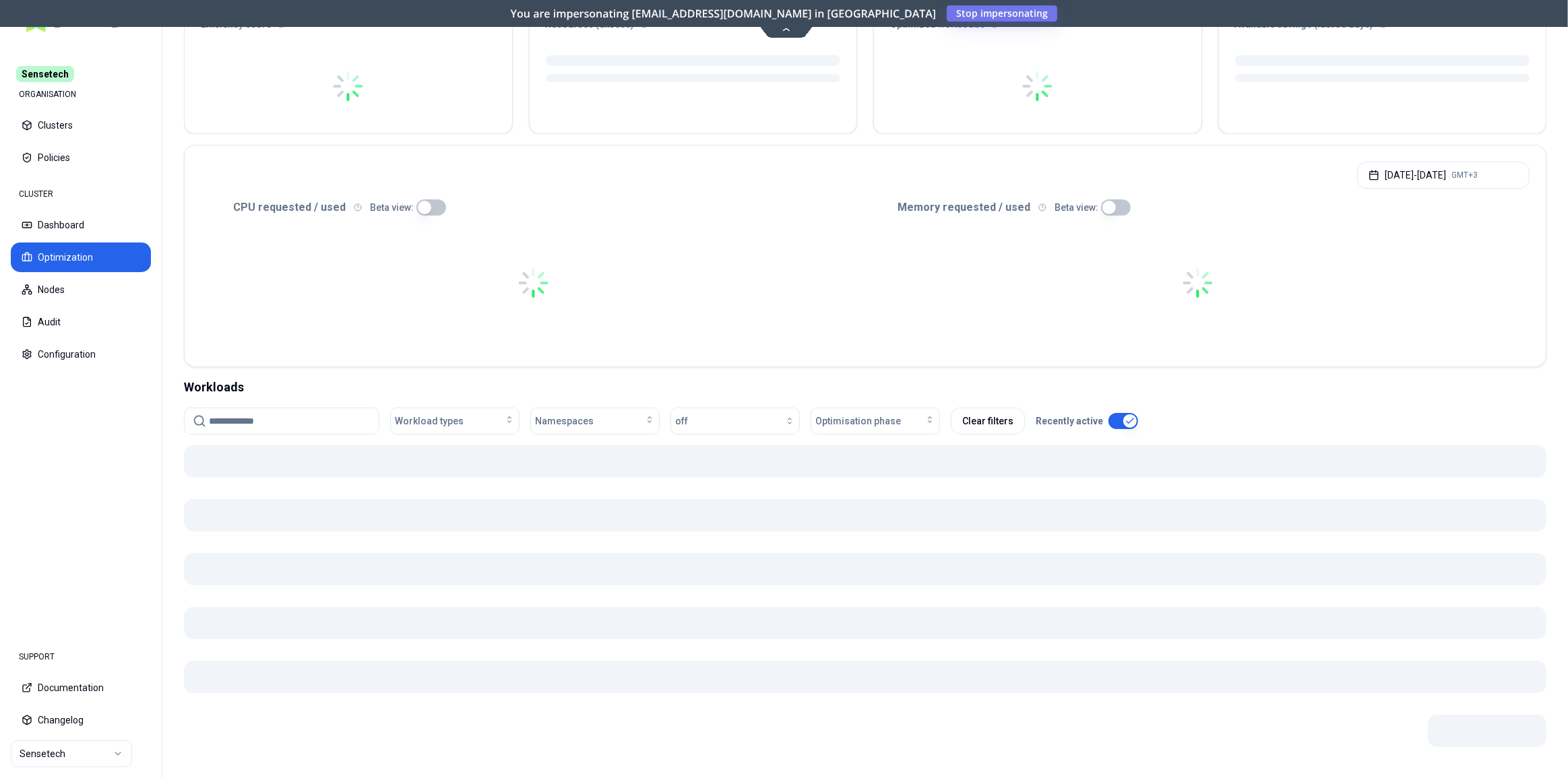
scroll to position [129, 0]
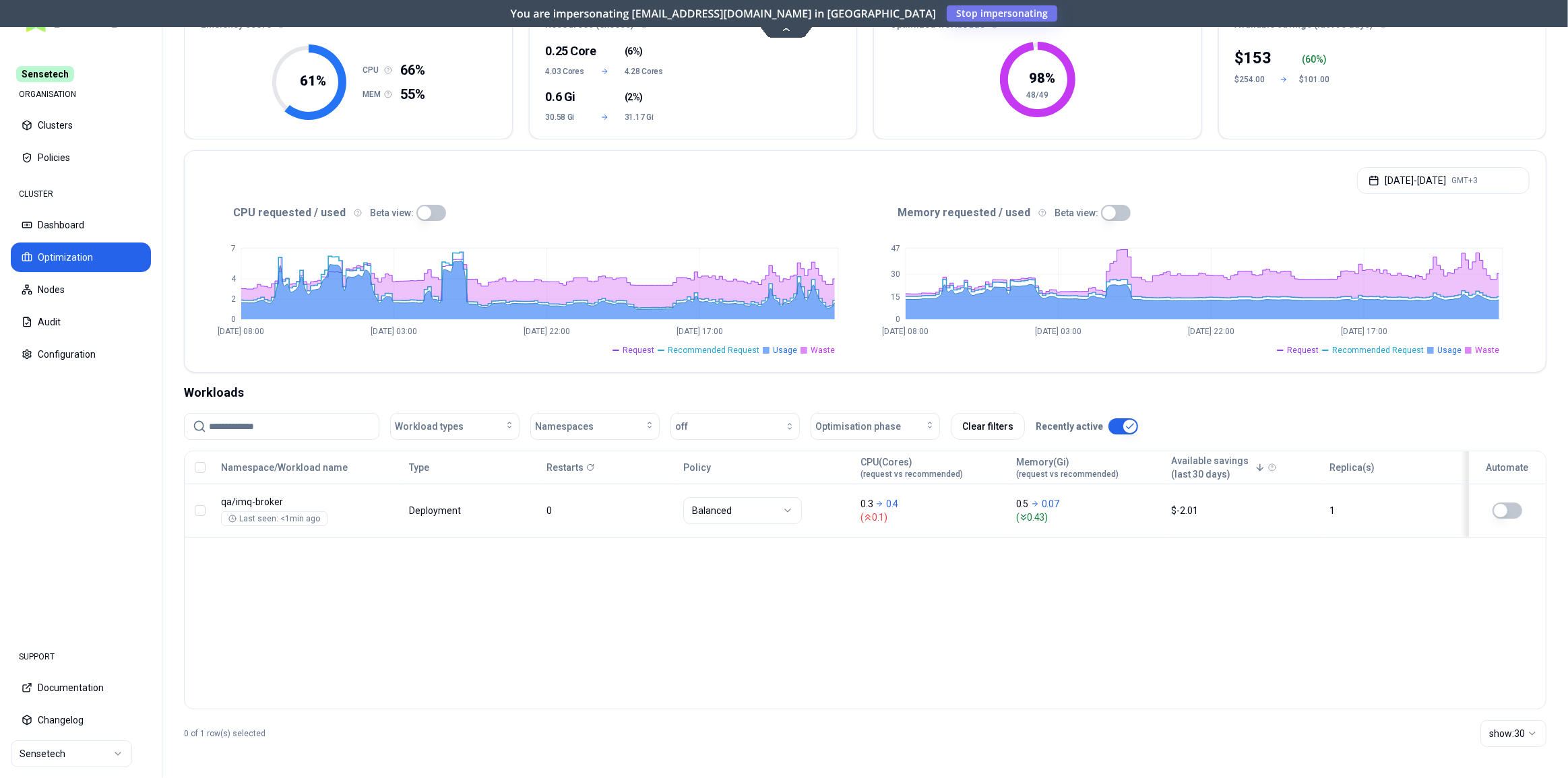
click at [1319, 622] on div "Namespace/Workload name Type Restarts Policy CPU(Cores) (request vs recommended…" at bounding box center [865, 580] width 1362 height 259
click at [56, 753] on html "Sensetech ORGANISATION Clusters Policies CLUSTER Dashboard Optimization Nodes A…" at bounding box center [784, 389] width 1568 height 778
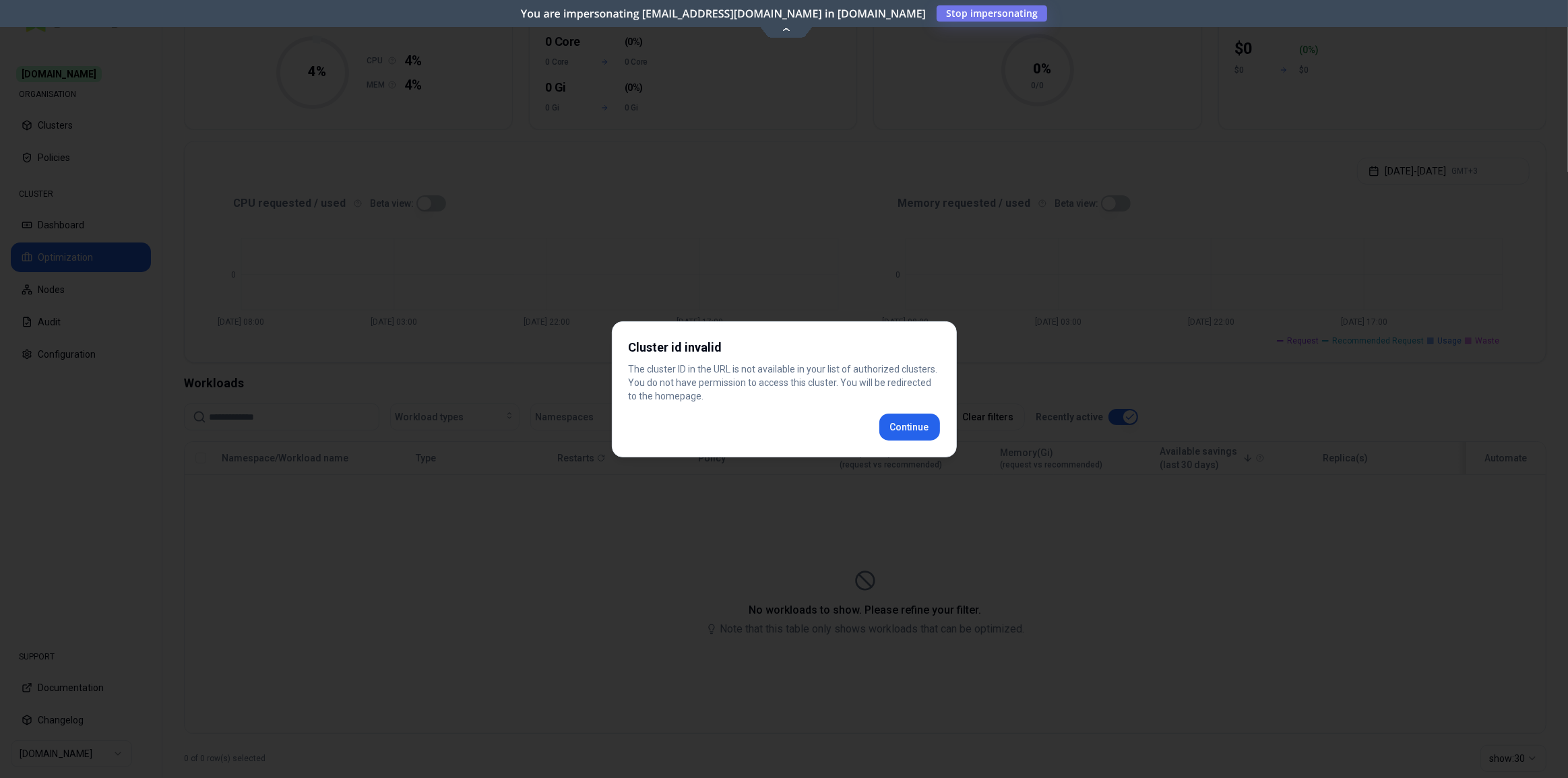
scroll to position [120, 0]
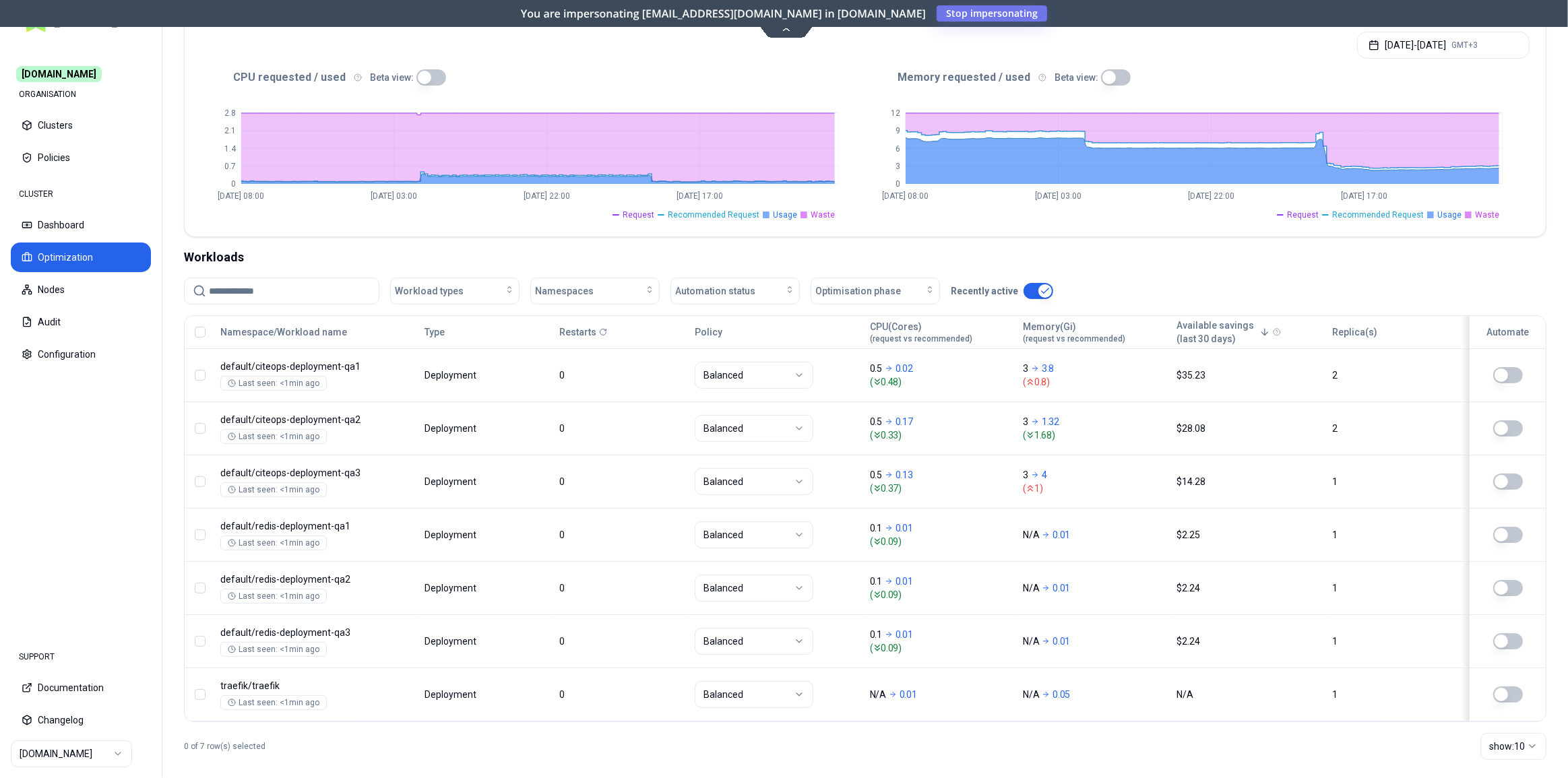
scroll to position [276, 0]
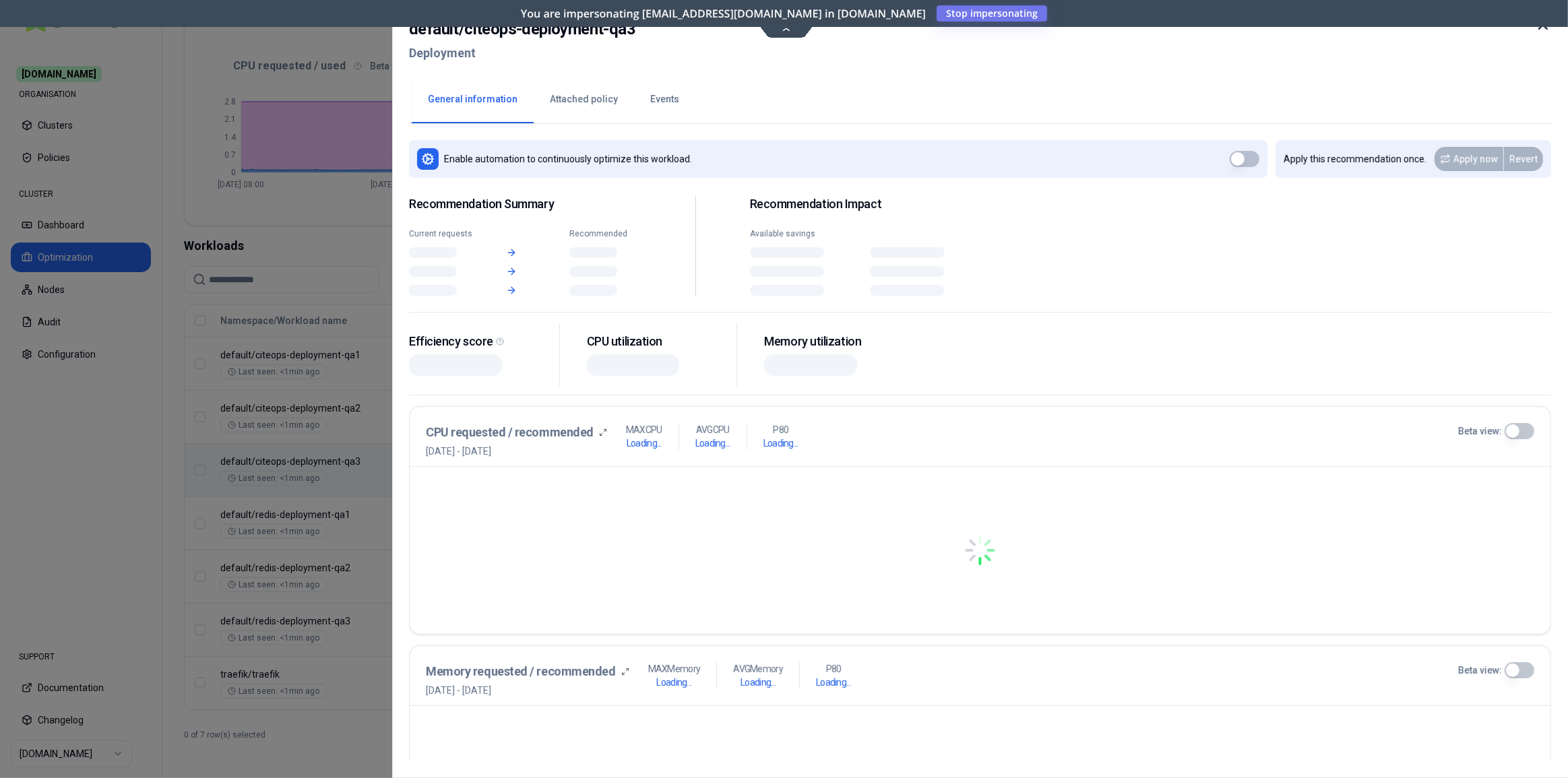
click at [480, 465] on body "[DOMAIN_NAME] ORGANISATION Clusters Policies CLUSTER Dashboard Optimization Nod…" at bounding box center [784, 389] width 1568 height 778
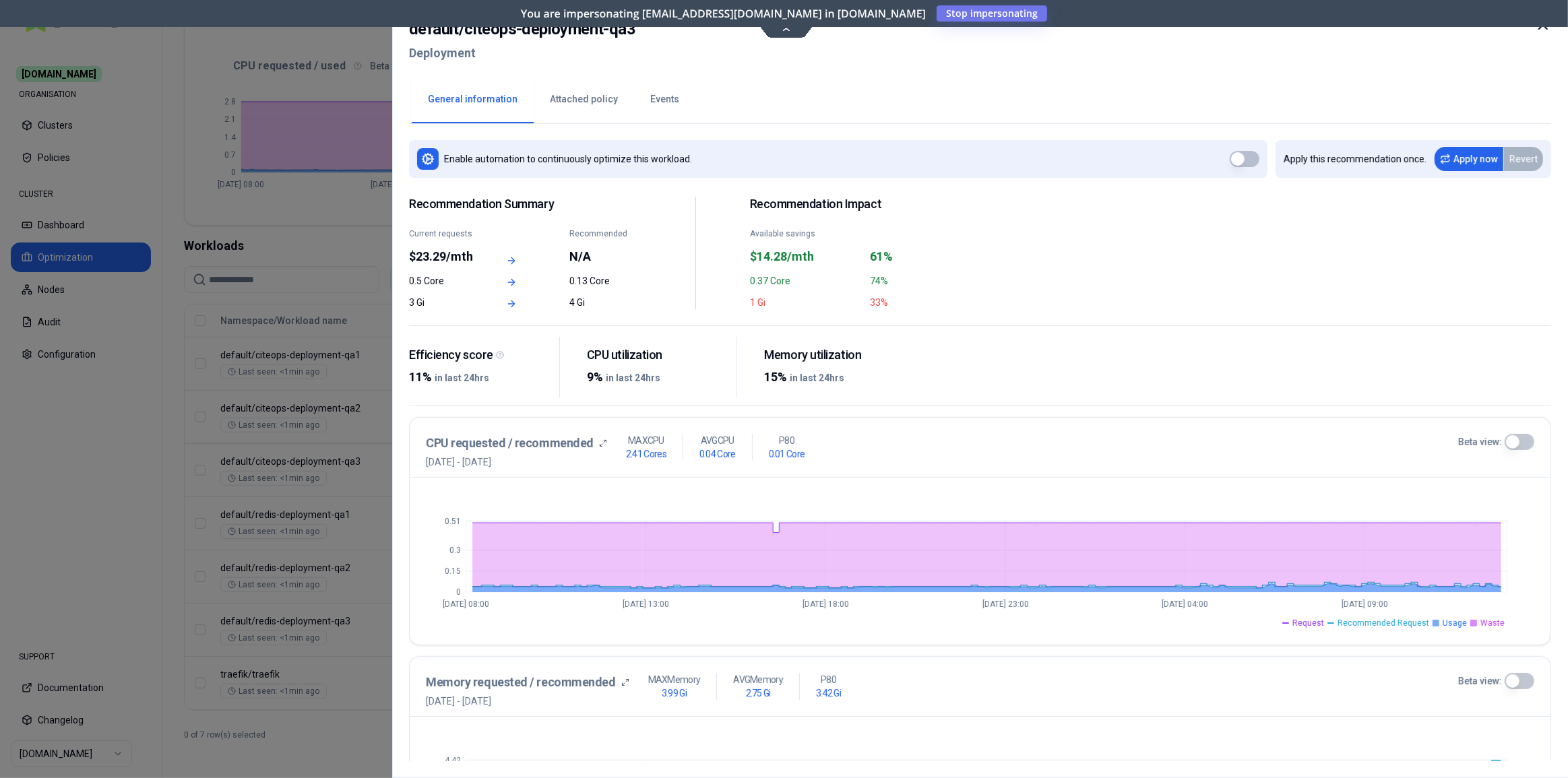
click at [1523, 447] on button "Beta view:" at bounding box center [1519, 441] width 29 height 16
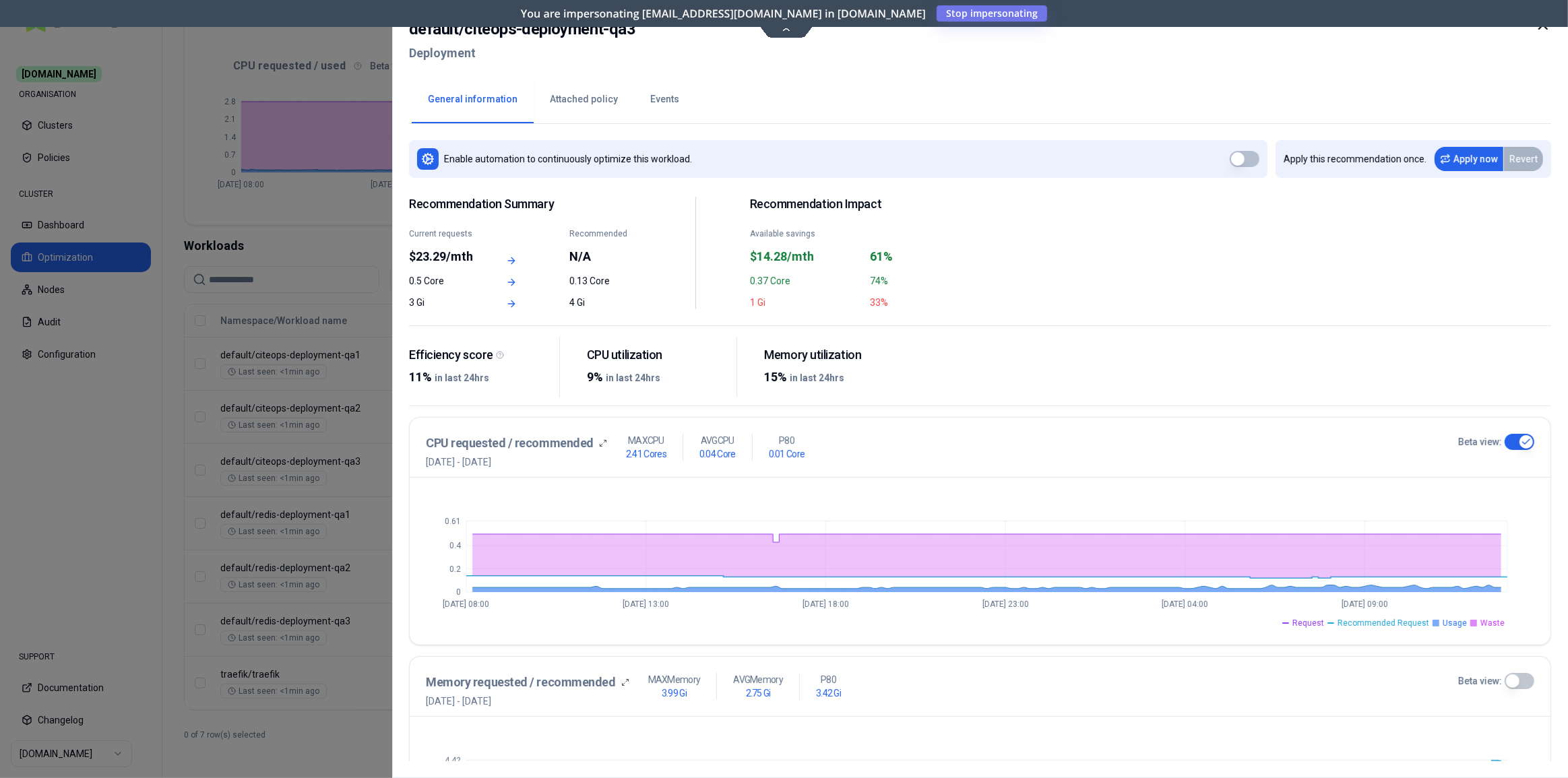
click at [1479, 623] on li "Waste" at bounding box center [1487, 623] width 35 height 11
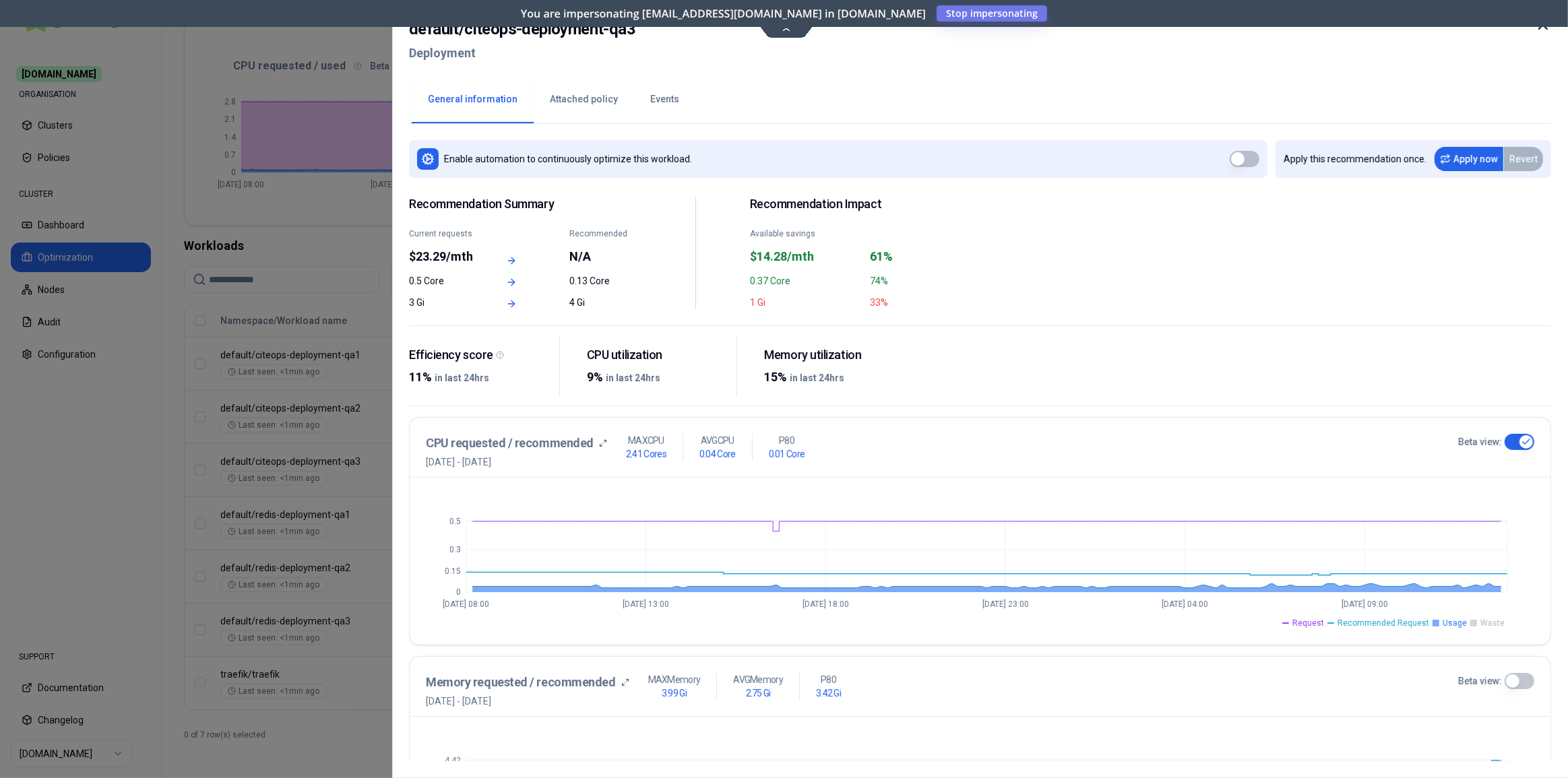
click at [1388, 624] on span "Recommended Request" at bounding box center [1383, 623] width 92 height 11
click at [1445, 624] on span "Usage" at bounding box center [1454, 623] width 24 height 11
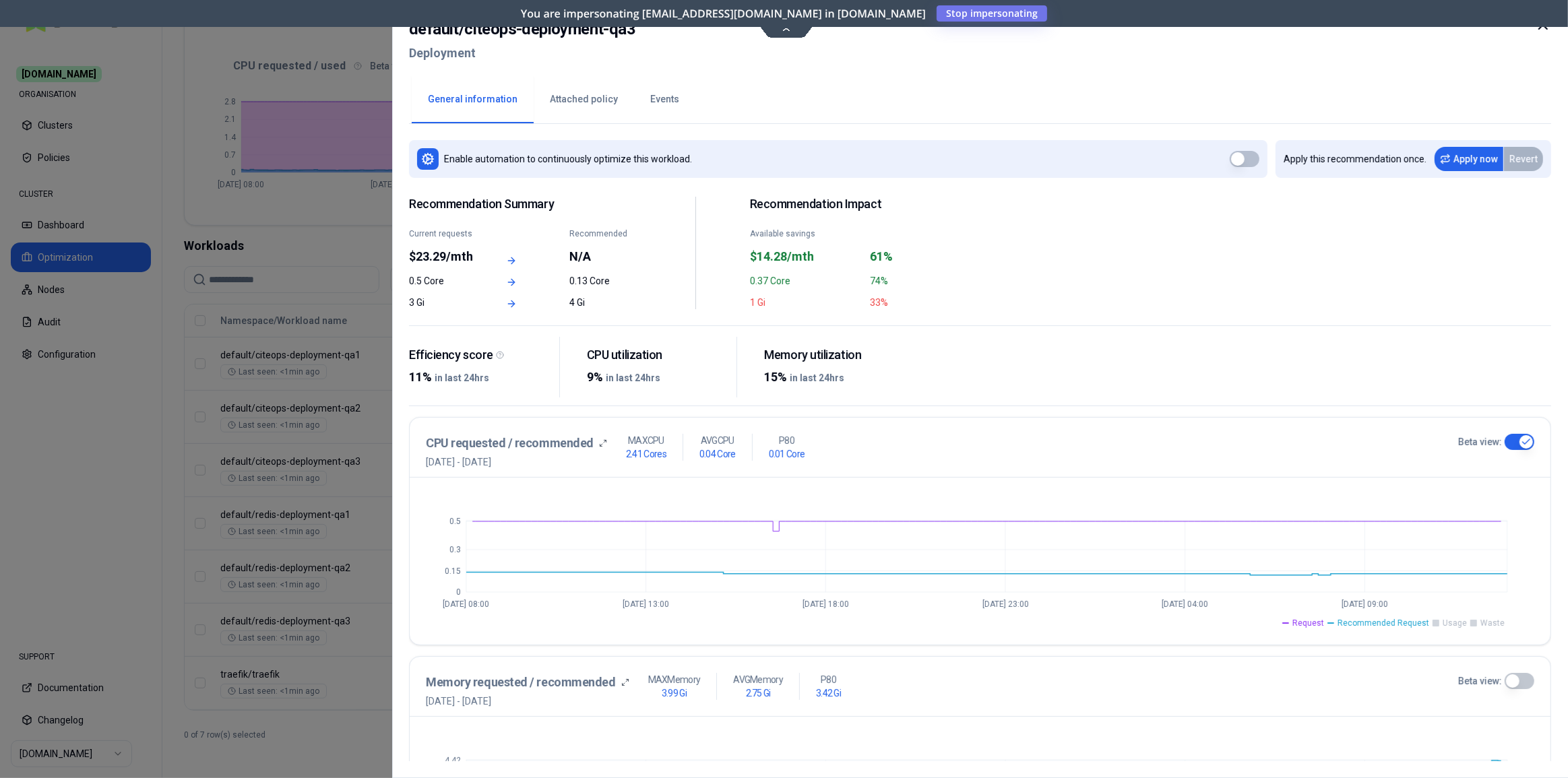
click at [1445, 624] on span "Usage" at bounding box center [1454, 623] width 24 height 11
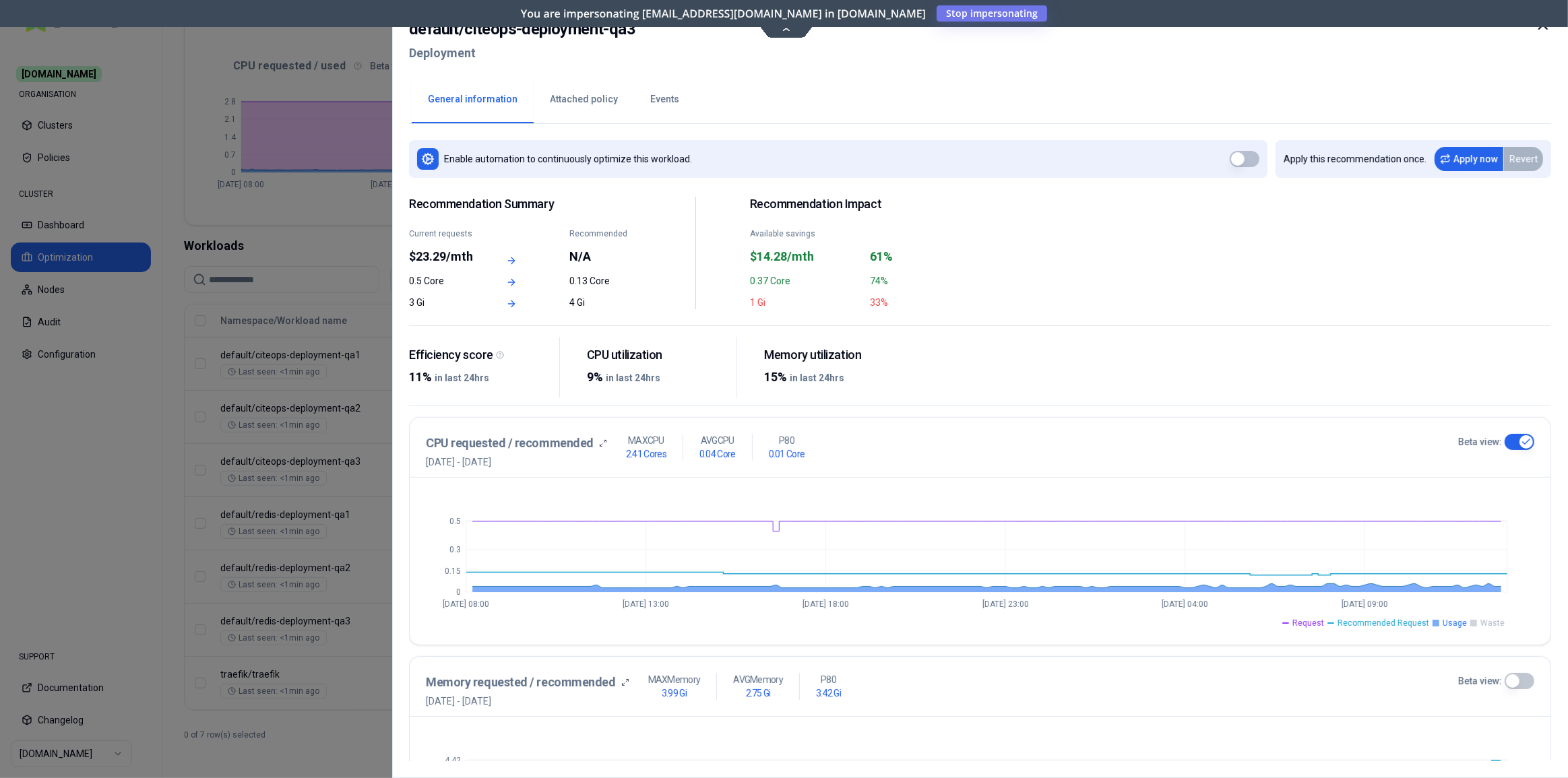
click at [1319, 624] on span "Request" at bounding box center [1308, 623] width 32 height 11
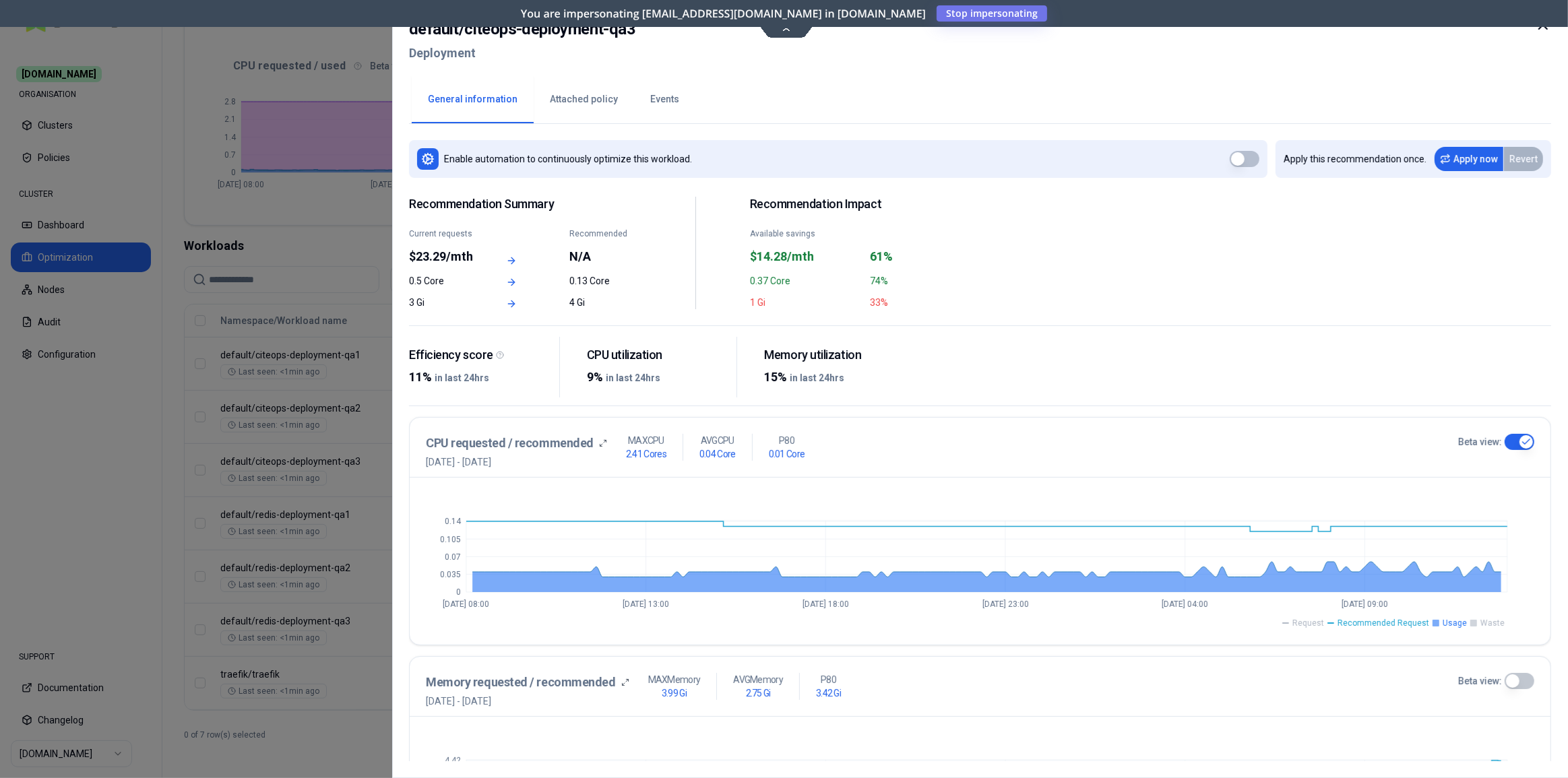
click at [1319, 624] on span "Request" at bounding box center [1308, 623] width 32 height 11
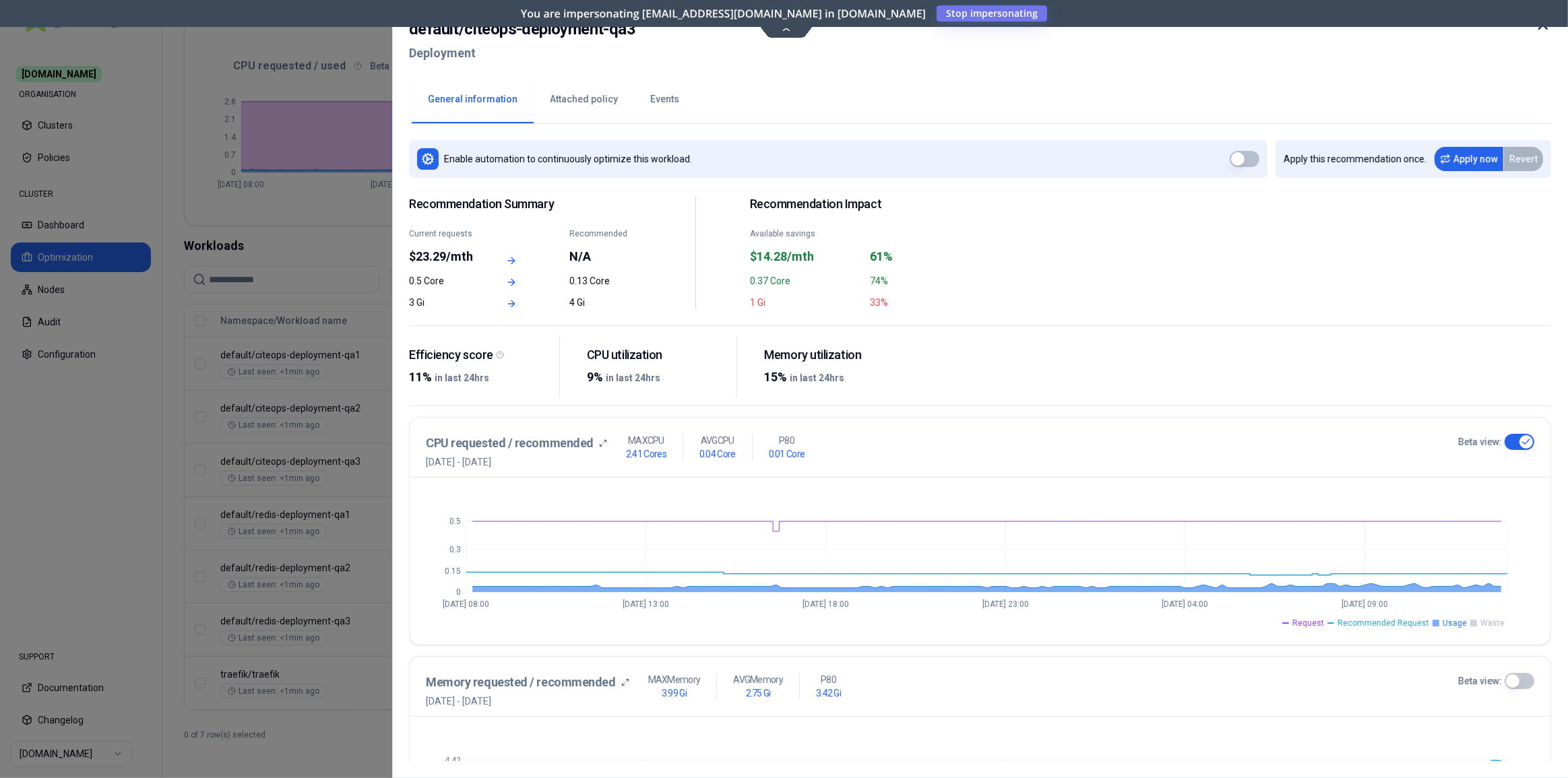
click at [1319, 624] on span "Request" at bounding box center [1308, 623] width 32 height 11
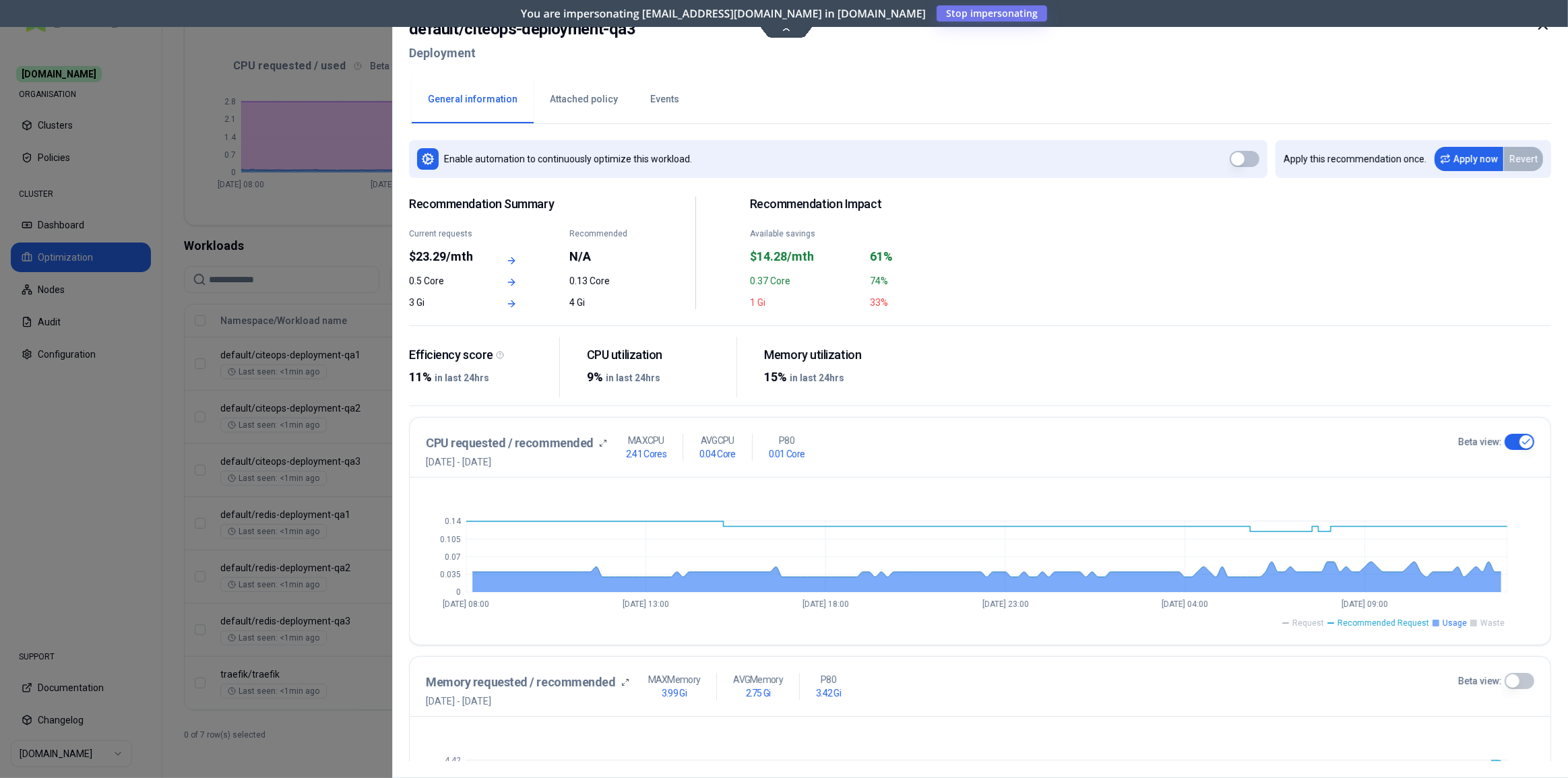
click at [1319, 624] on span "Request" at bounding box center [1308, 623] width 32 height 11
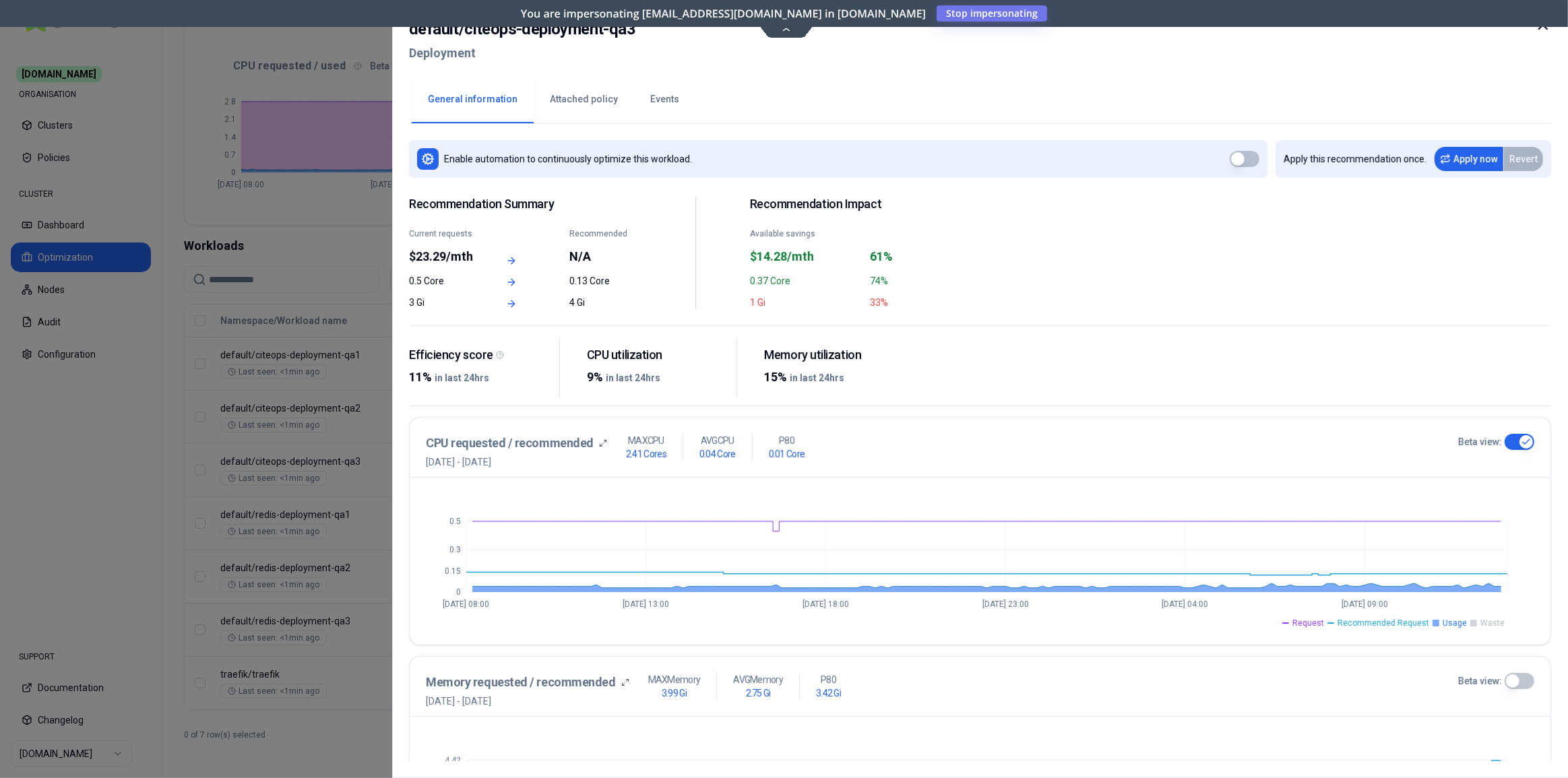
click at [1319, 624] on span "Request" at bounding box center [1308, 623] width 32 height 11
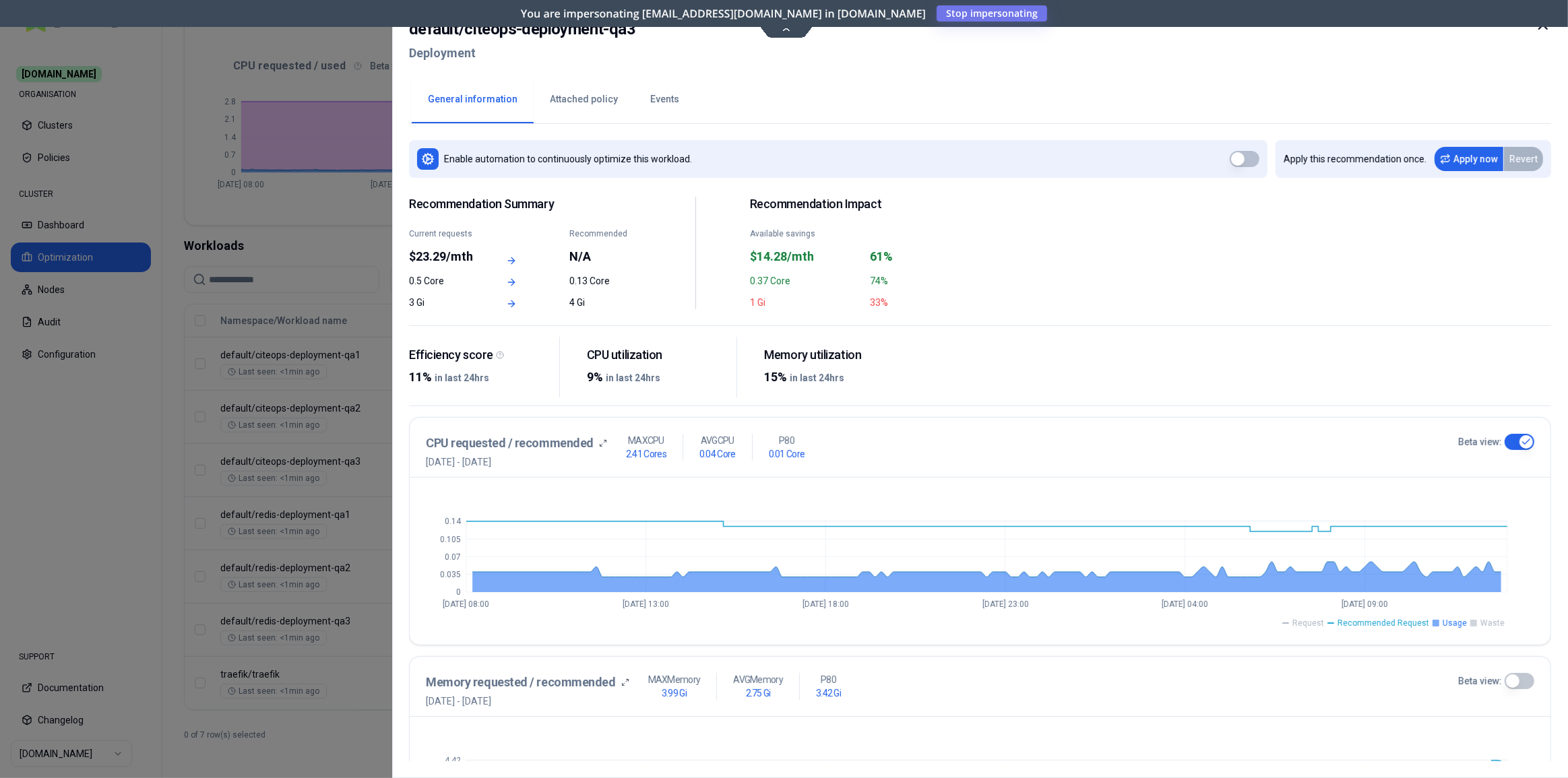
click at [1319, 624] on span "Request" at bounding box center [1308, 623] width 32 height 11
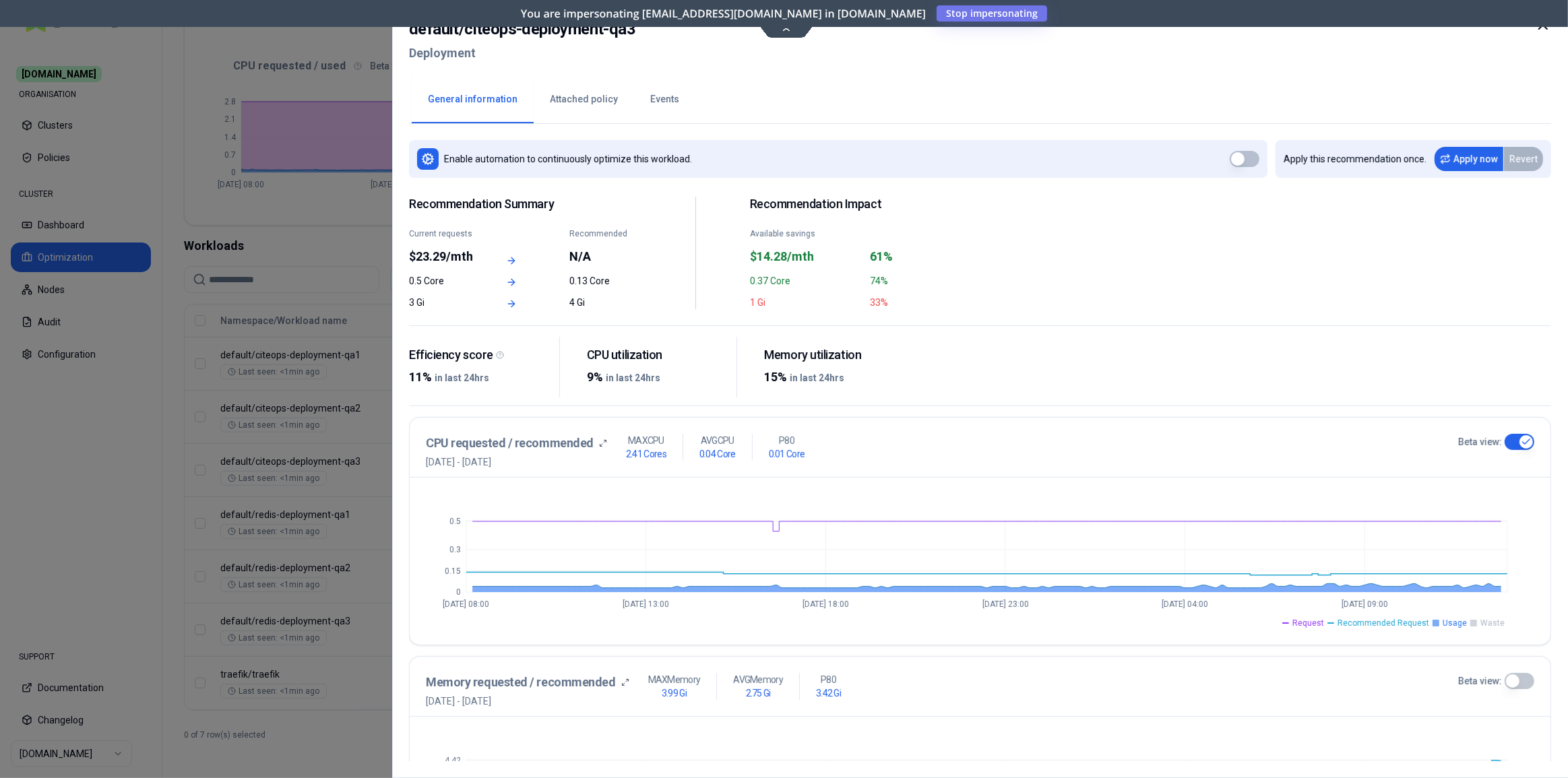
click at [1372, 621] on span "Recommended Request" at bounding box center [1383, 623] width 92 height 11
click at [783, 30] on div "default / citeops-deployment-qa3 Deployment" at bounding box center [980, 45] width 1142 height 56
click at [1539, 27] on icon at bounding box center [1543, 25] width 8 height 8
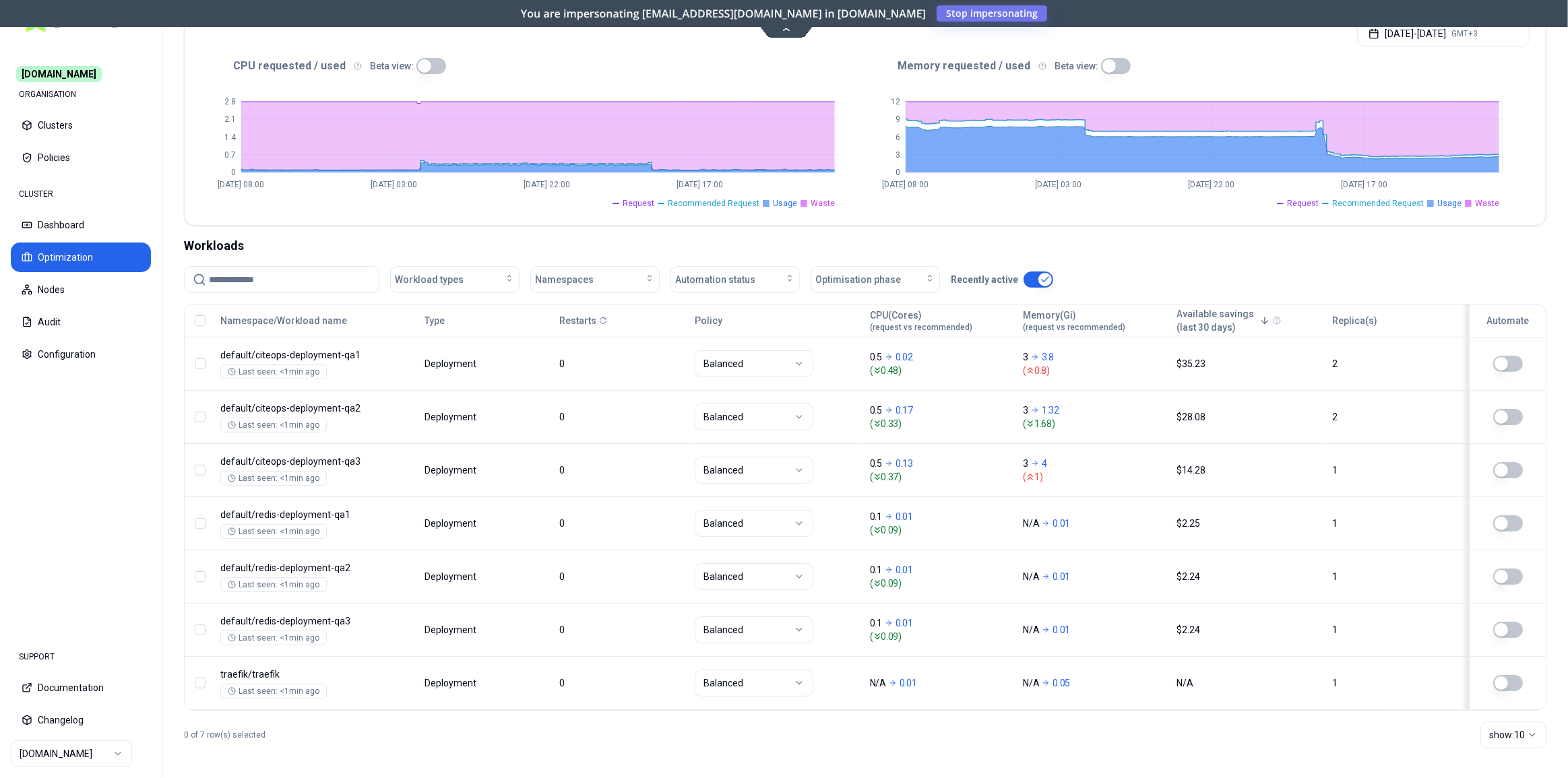
click at [42, 572] on nav "Commit.works ORGANISATION Clusters Policies CLUSTER Dashboard Optimization Node…" at bounding box center [80, 338] width 161 height 590
click at [79, 748] on html "Commit.works ORGANISATION Clusters Policies CLUSTER Dashboard Optimization Node…" at bounding box center [784, 389] width 1568 height 778
click at [128, 533] on html "Commit.works ORGANISATION Clusters Policies CLUSTER Dashboard Optimization Node…" at bounding box center [784, 389] width 1568 height 778
